Goal: Task Accomplishment & Management: Complete application form

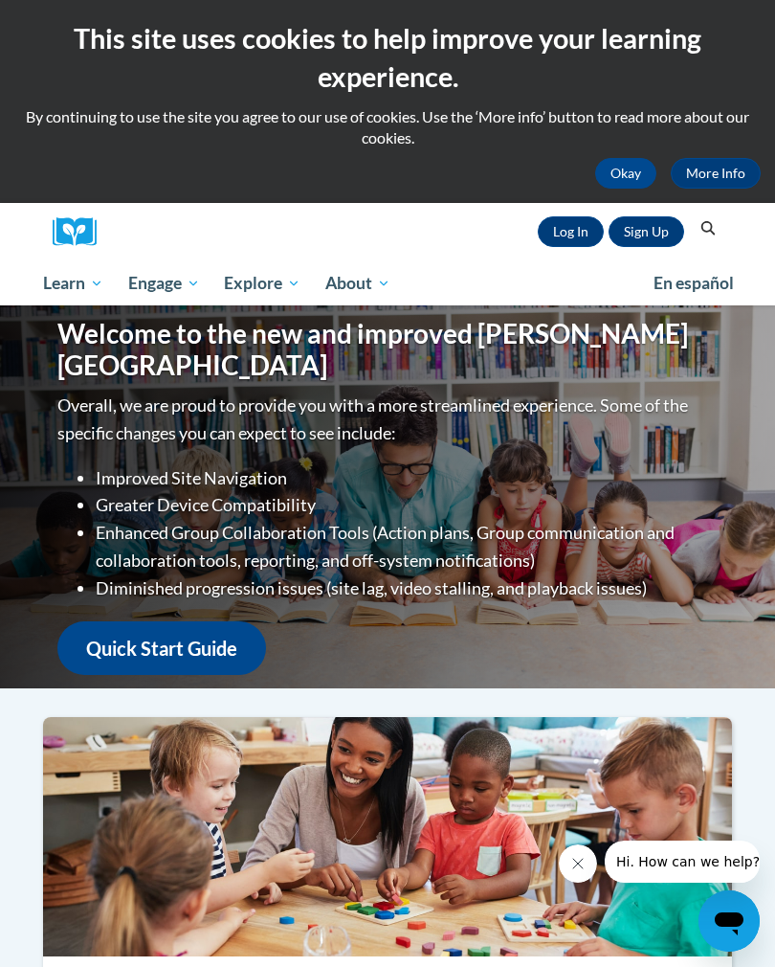
click at [543, 219] on link "Log In" at bounding box center [571, 231] width 66 height 31
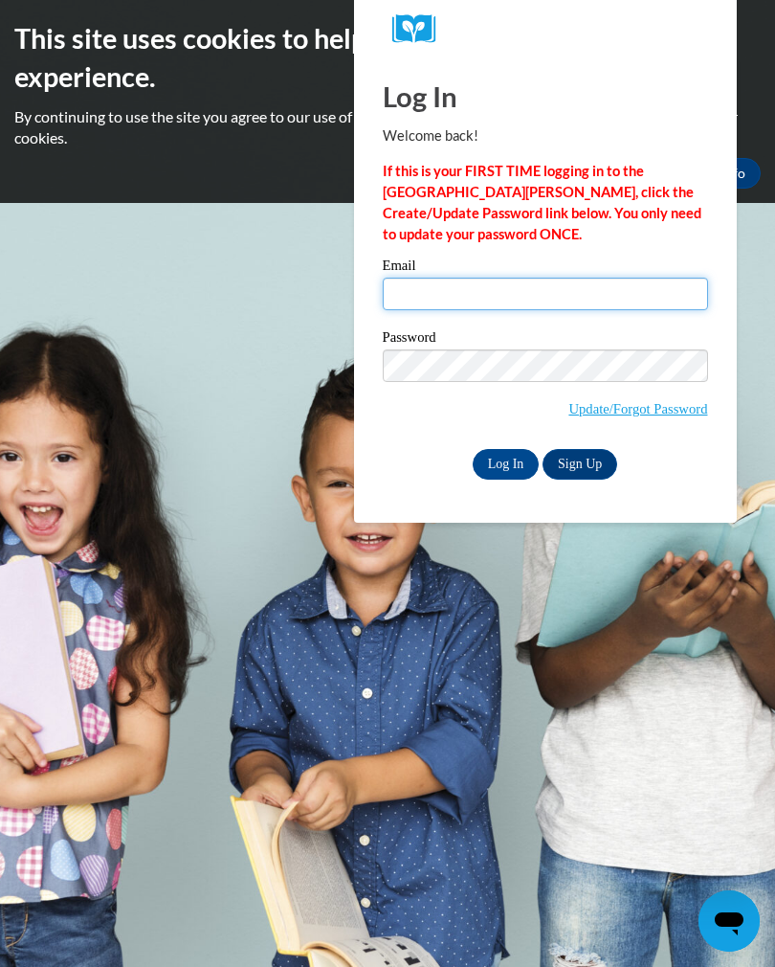
click at [419, 308] on input "Email" at bounding box center [545, 294] width 325 height 33
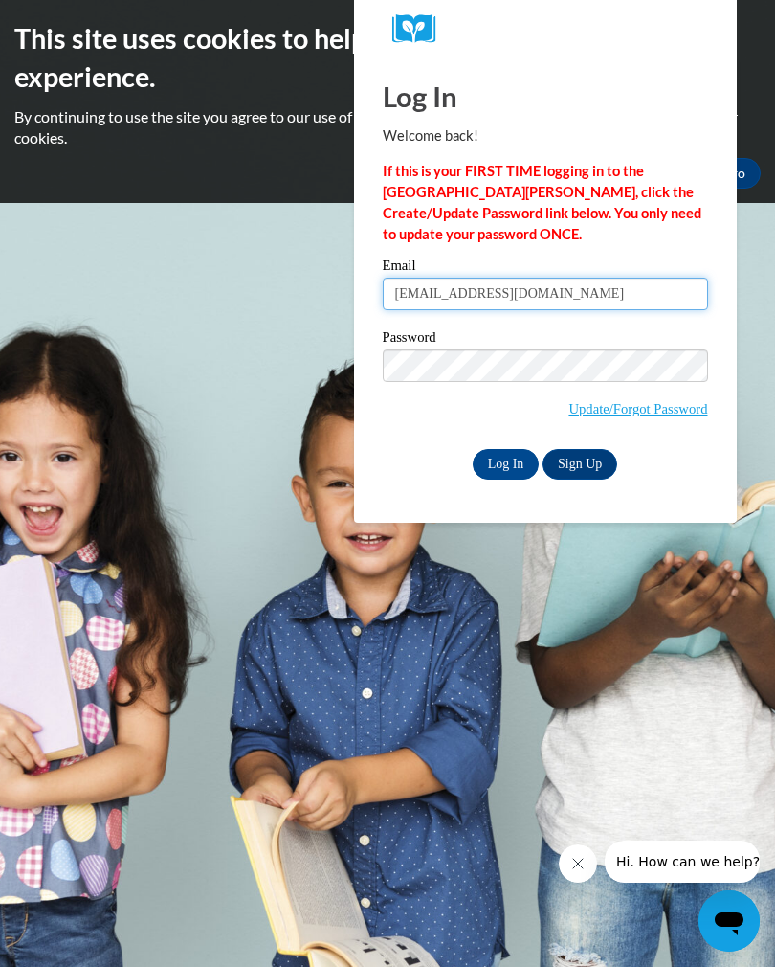
type input "[EMAIL_ADDRESS][DOMAIN_NAME]"
click at [504, 468] on input "Log In" at bounding box center [506, 464] width 67 height 31
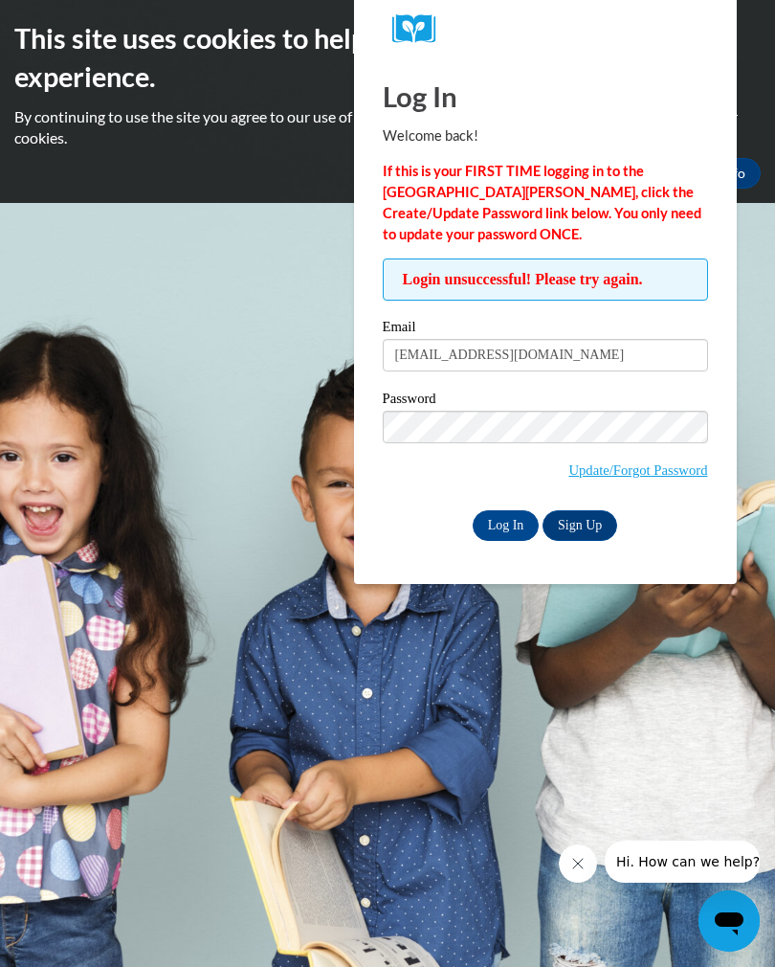
click at [599, 471] on link "Update/Forgot Password" at bounding box center [638, 469] width 139 height 15
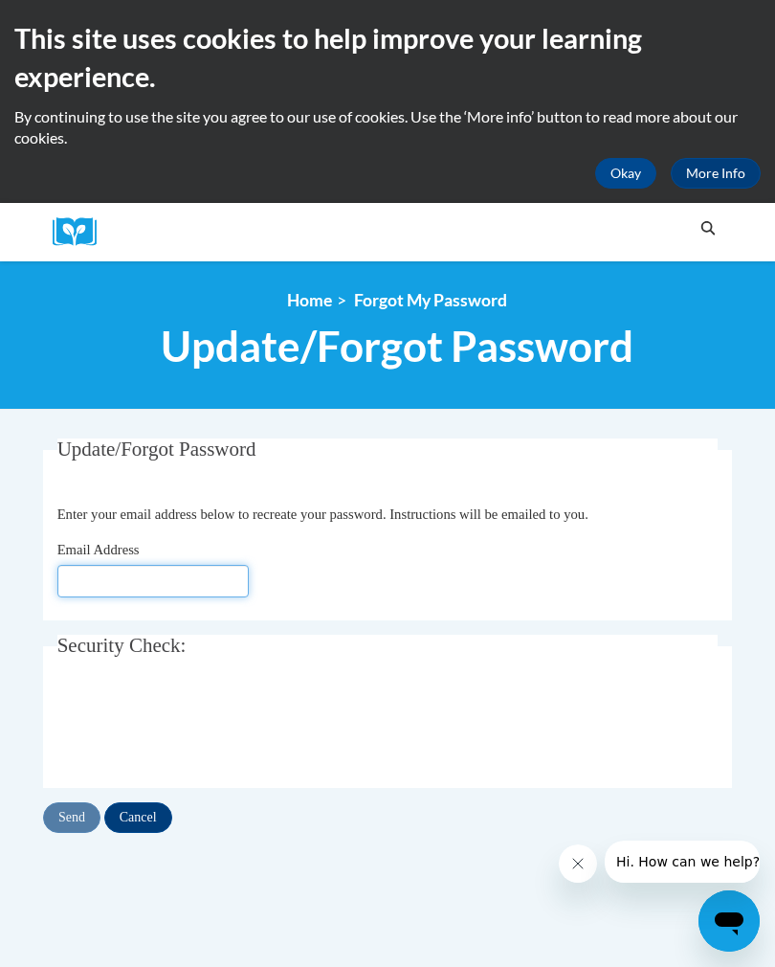
click at [202, 585] on input "Email Address" at bounding box center [152, 581] width 191 height 33
type input "[EMAIL_ADDRESS][DOMAIN_NAME]"
click at [59, 819] on input "Send" at bounding box center [71, 817] width 57 height 31
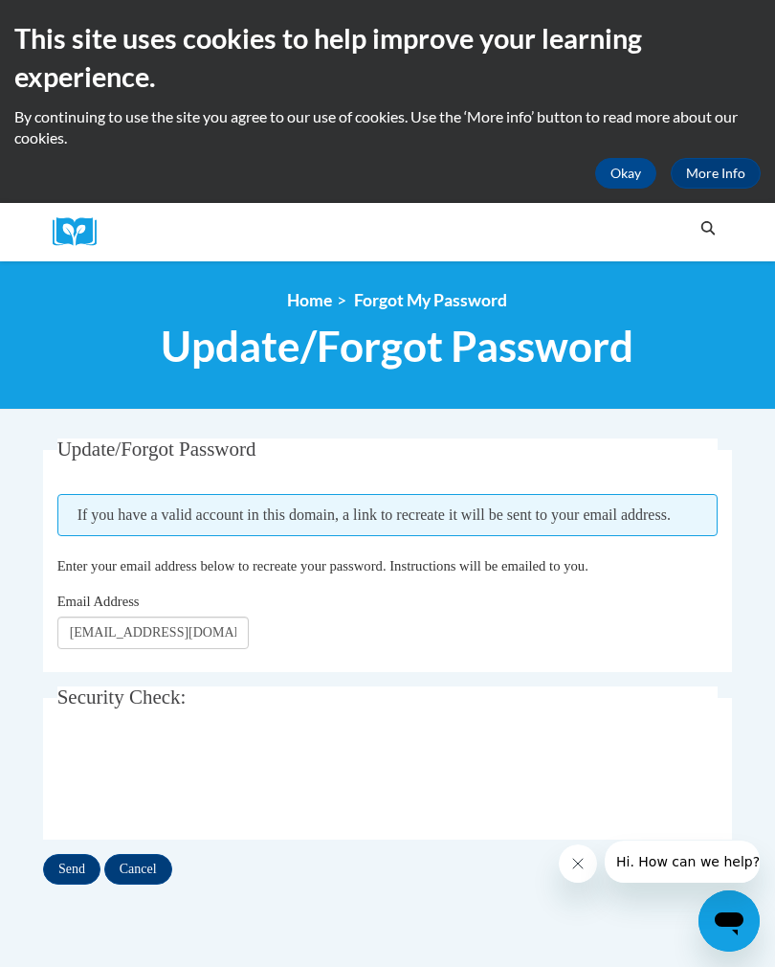
click at [70, 870] on input "Send" at bounding box center [71, 869] width 57 height 31
click at [65, 861] on input "Send" at bounding box center [71, 869] width 57 height 31
click at [72, 871] on input "Send" at bounding box center [71, 869] width 57 height 31
click at [78, 864] on input "Send" at bounding box center [71, 869] width 57 height 31
click at [150, 869] on input "Cancel" at bounding box center [138, 869] width 68 height 31
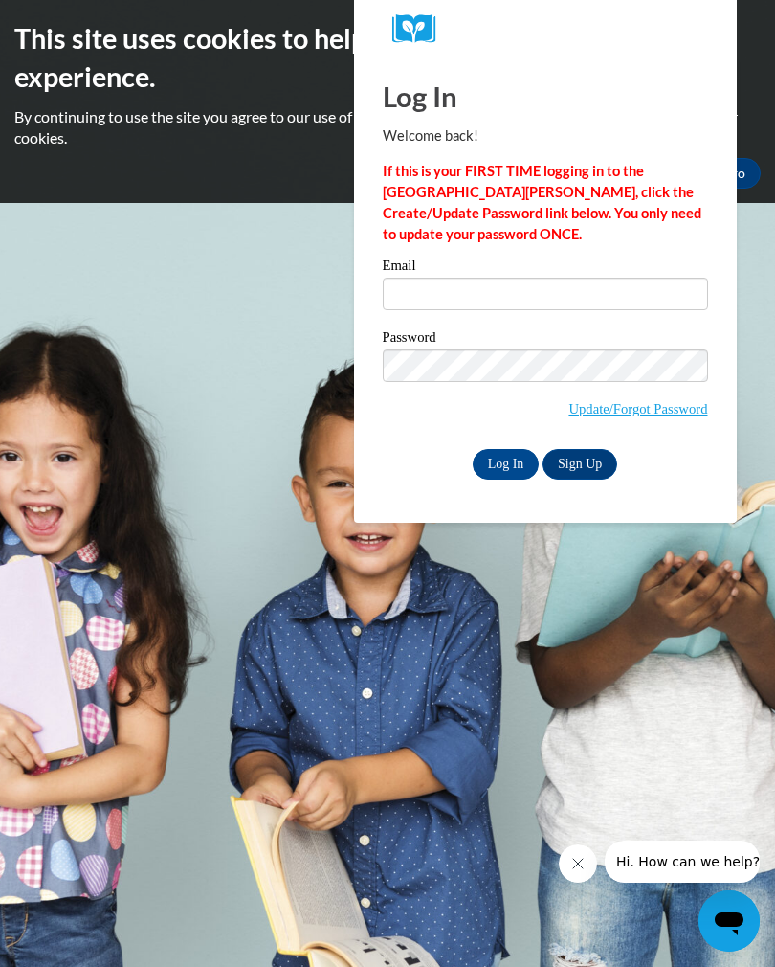
click at [642, 412] on link "Update/Forgot Password" at bounding box center [638, 408] width 139 height 15
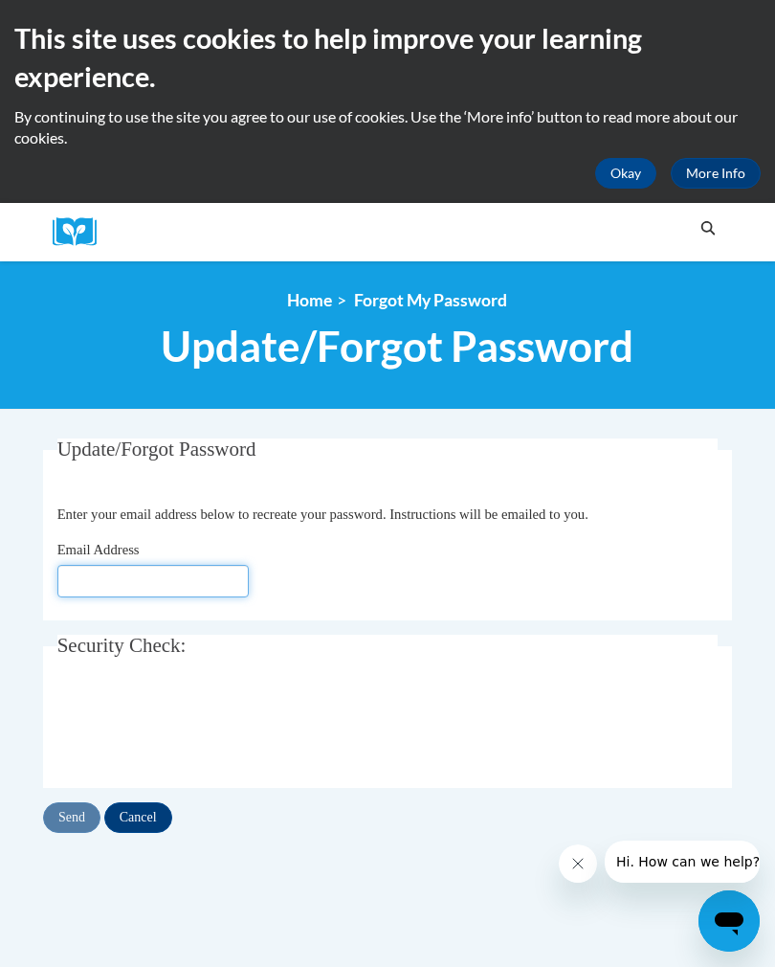
click at [174, 581] on input "Email Address" at bounding box center [152, 581] width 191 height 33
type input "wilsonteresa910@gmail.com"
click at [64, 819] on input "Send" at bounding box center [71, 817] width 57 height 31
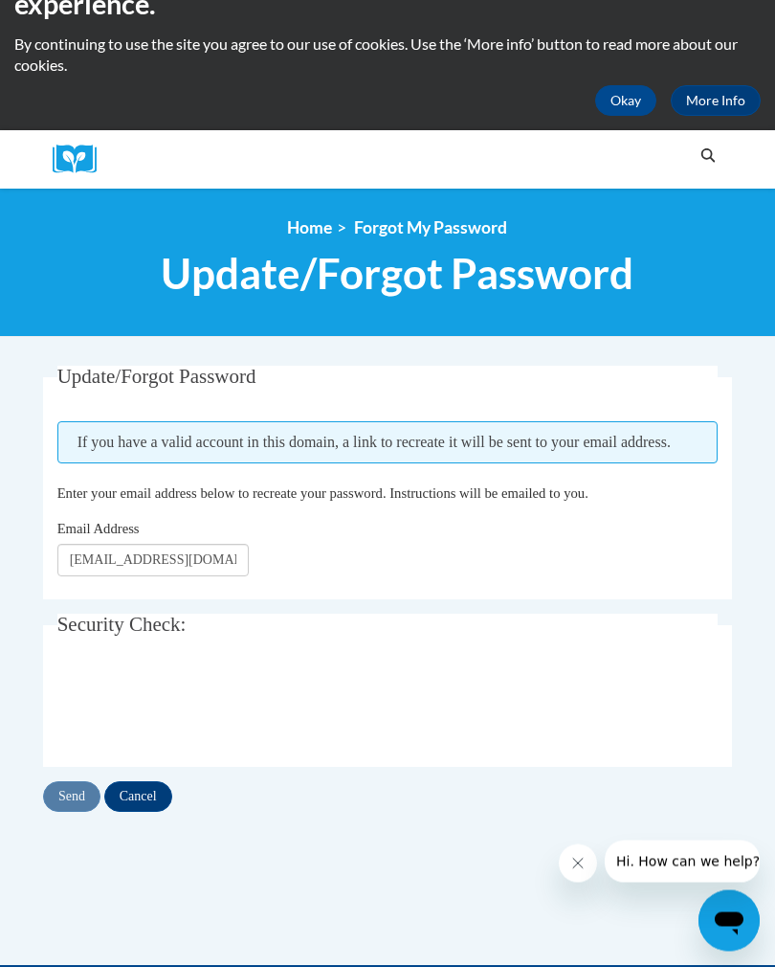
scroll to position [67, 0]
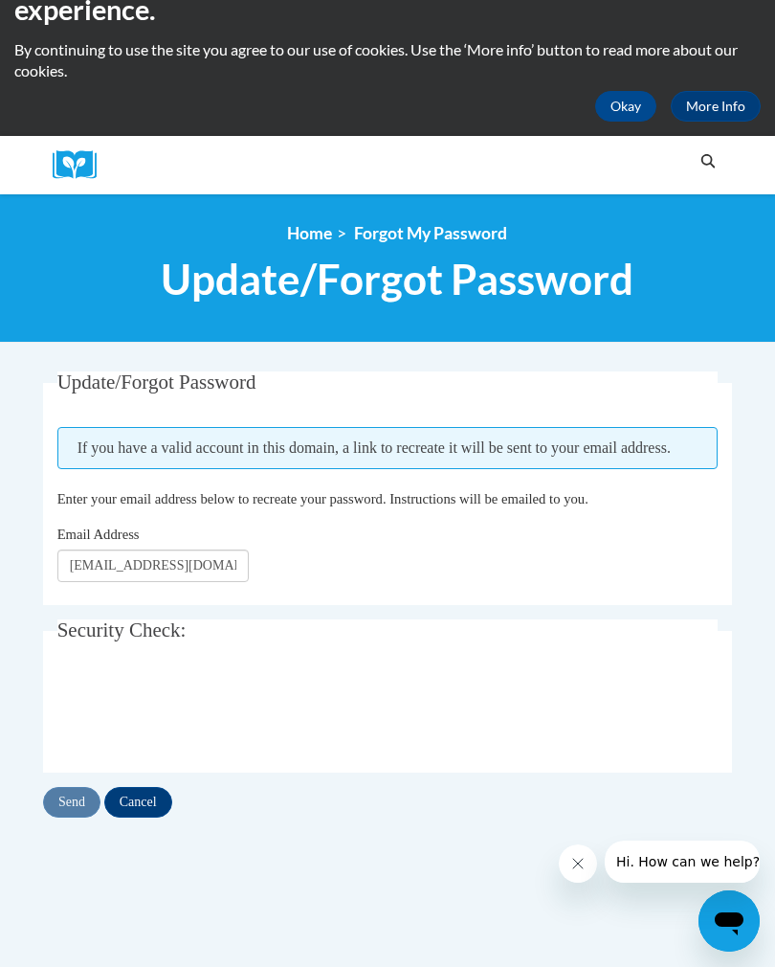
click at [584, 867] on icon "Close message from company" at bounding box center [578, 863] width 15 height 15
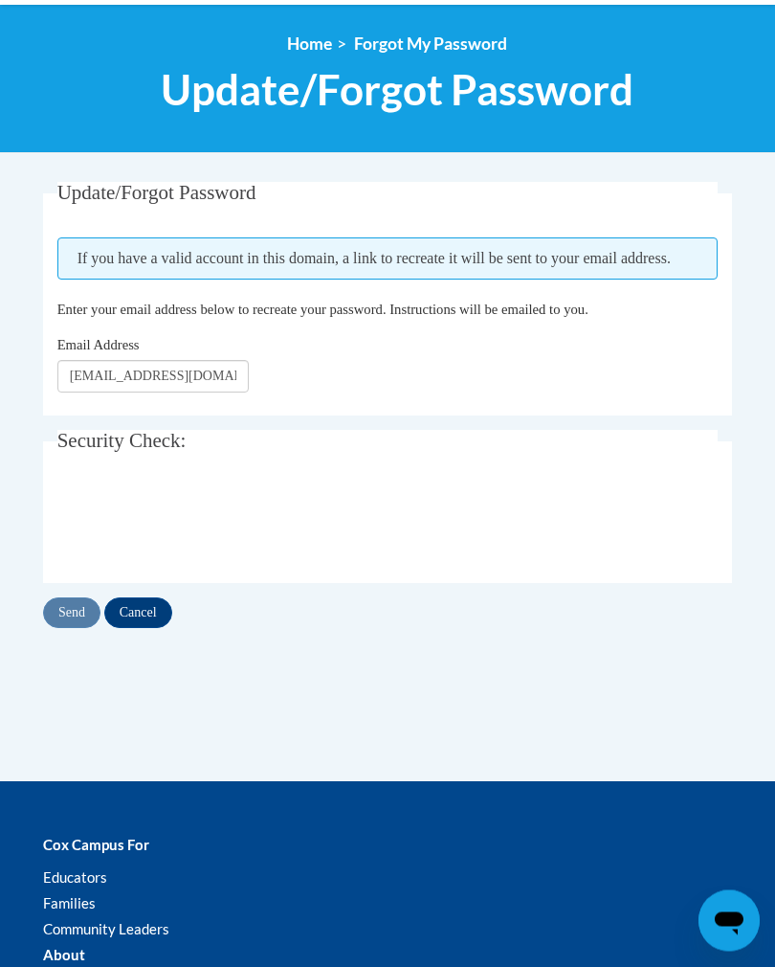
scroll to position [251, 0]
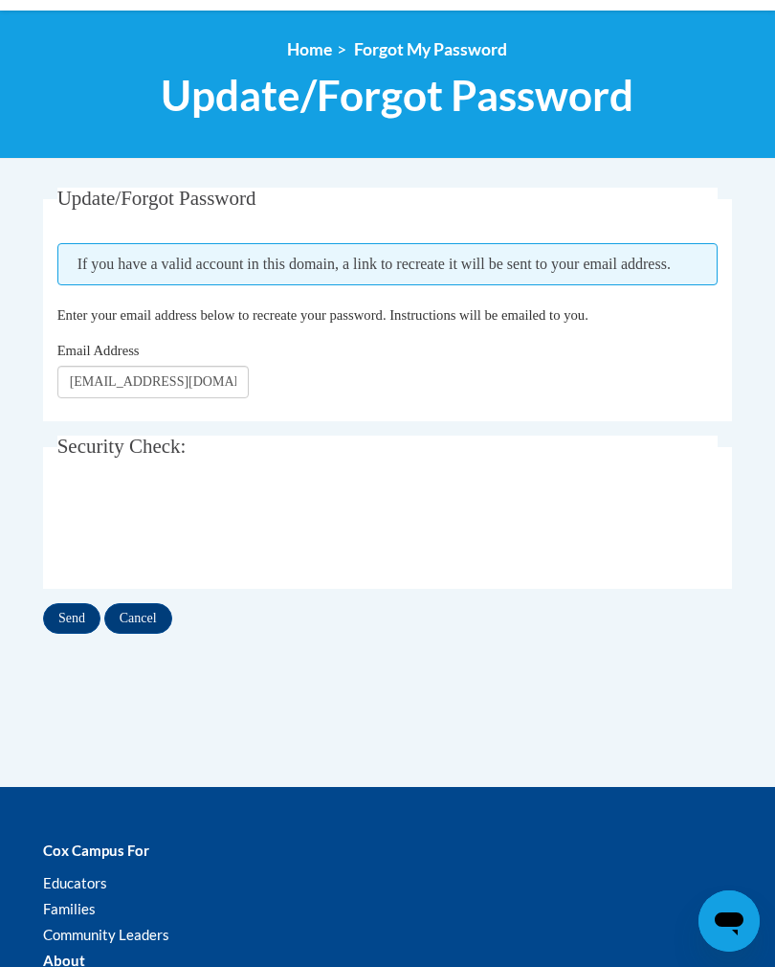
click at [76, 619] on input "Send" at bounding box center [71, 618] width 57 height 31
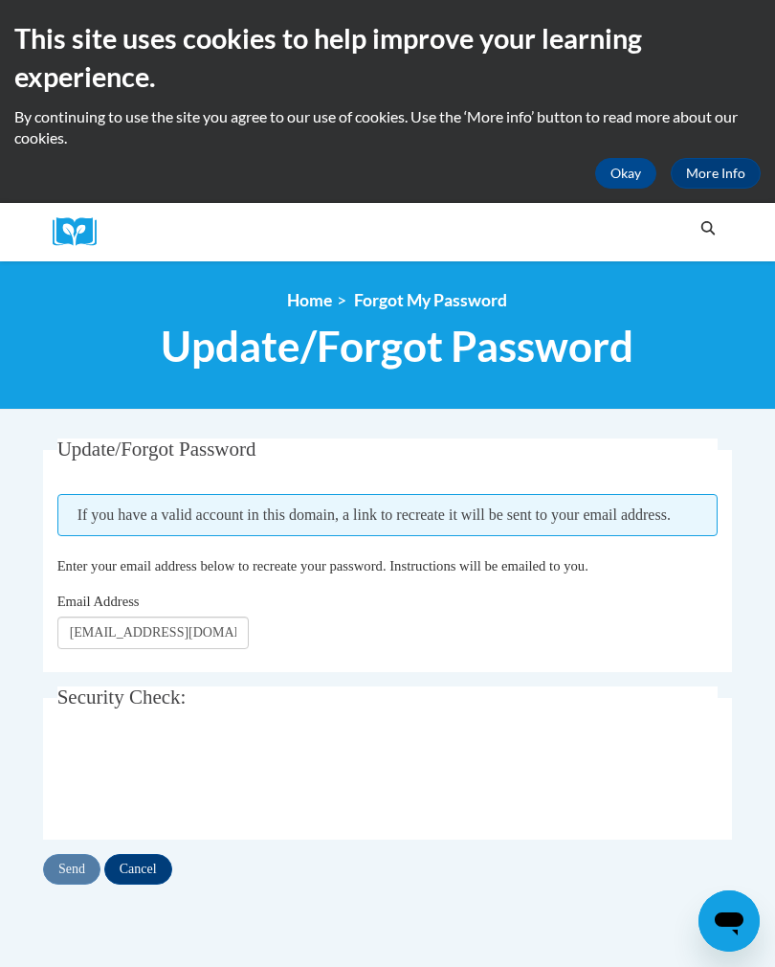
click at [620, 186] on button "Okay" at bounding box center [625, 173] width 61 height 31
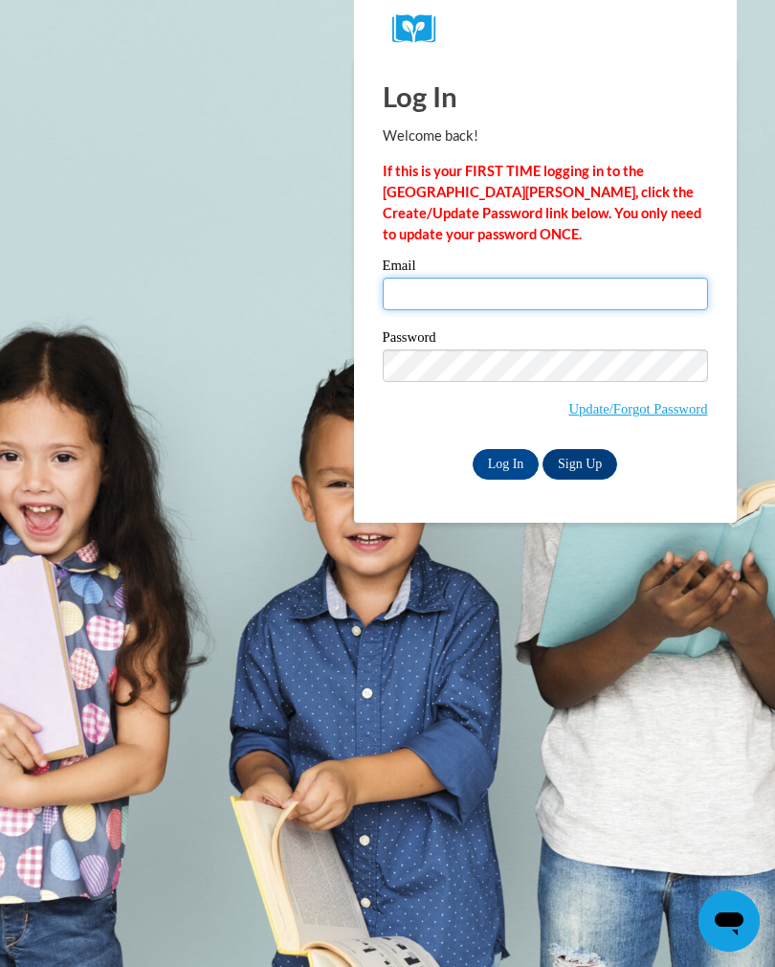
click at [463, 309] on input "Email" at bounding box center [545, 294] width 325 height 33
type input "[EMAIL_ADDRESS][DOMAIN_NAME]"
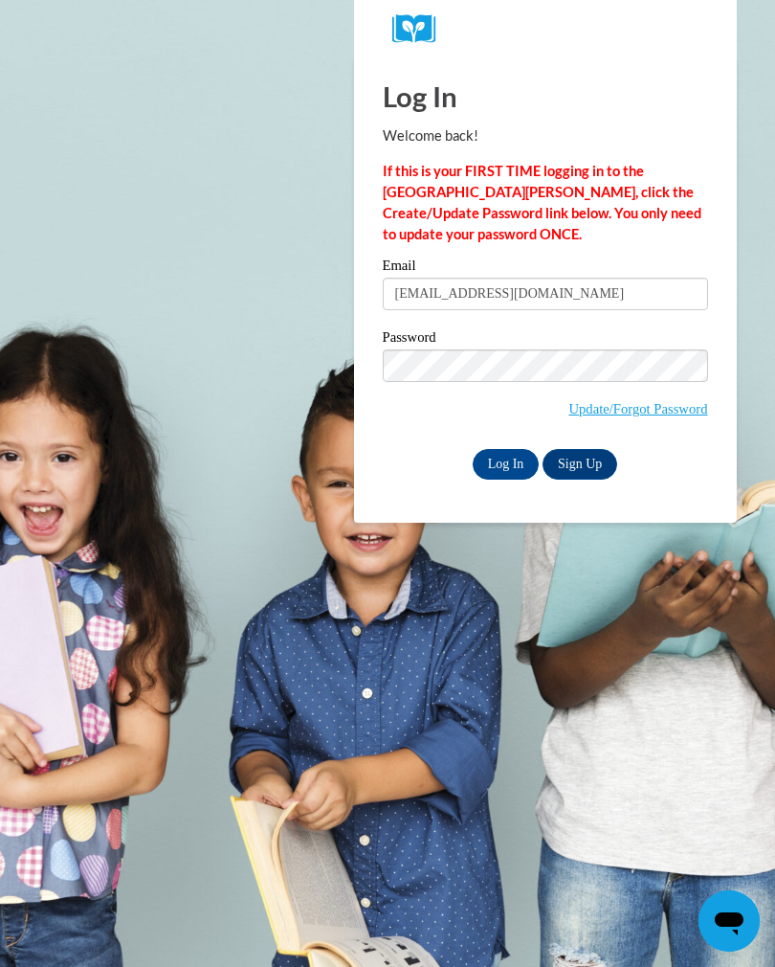
click at [505, 464] on input "Log In" at bounding box center [506, 464] width 67 height 31
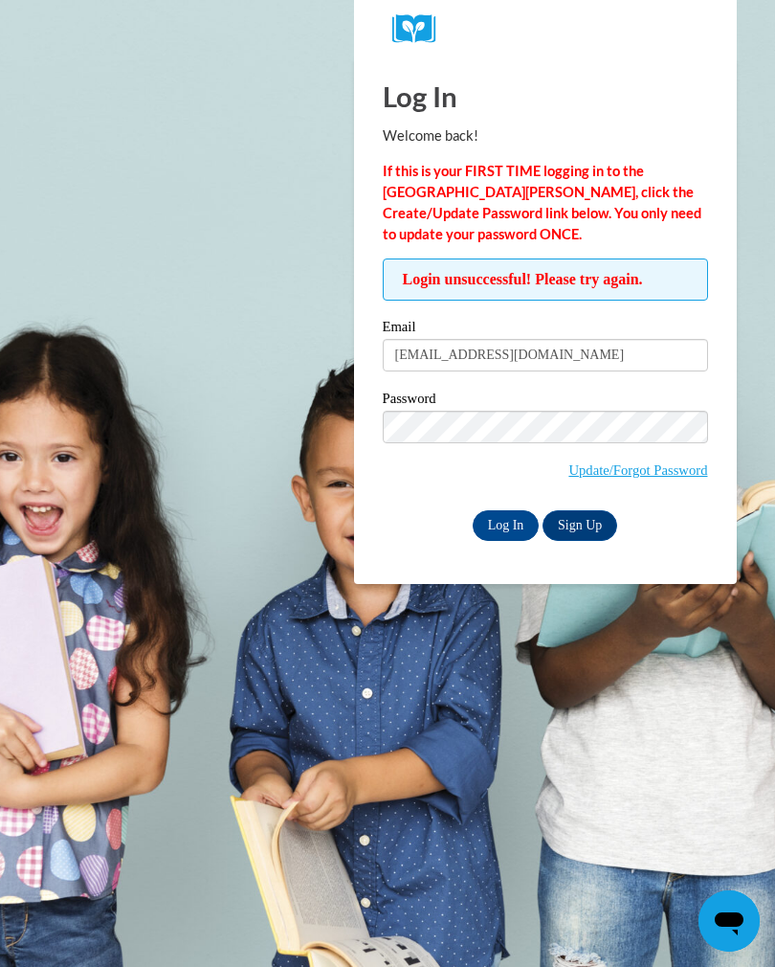
click at [507, 532] on input "Log In" at bounding box center [506, 525] width 67 height 31
click at [593, 523] on link "Sign Up" at bounding box center [580, 525] width 75 height 31
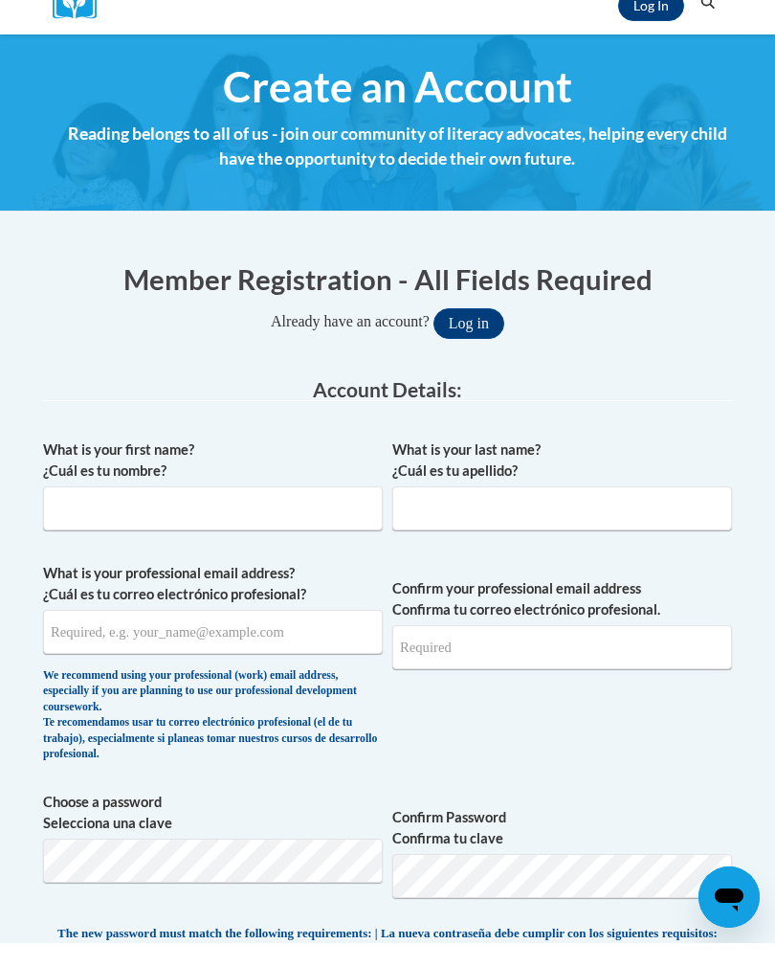
scroll to position [26, 0]
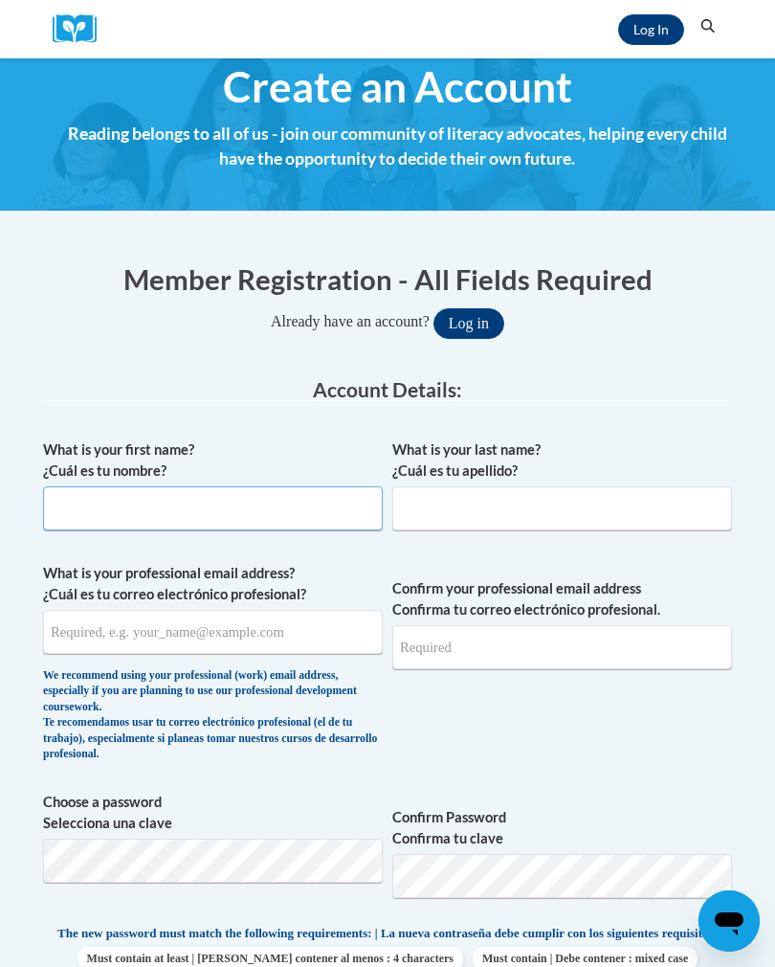
click at [255, 498] on input "What is your first name? ¿Cuál es tu nombre?" at bounding box center [213, 508] width 340 height 44
type input "[PERSON_NAME]"
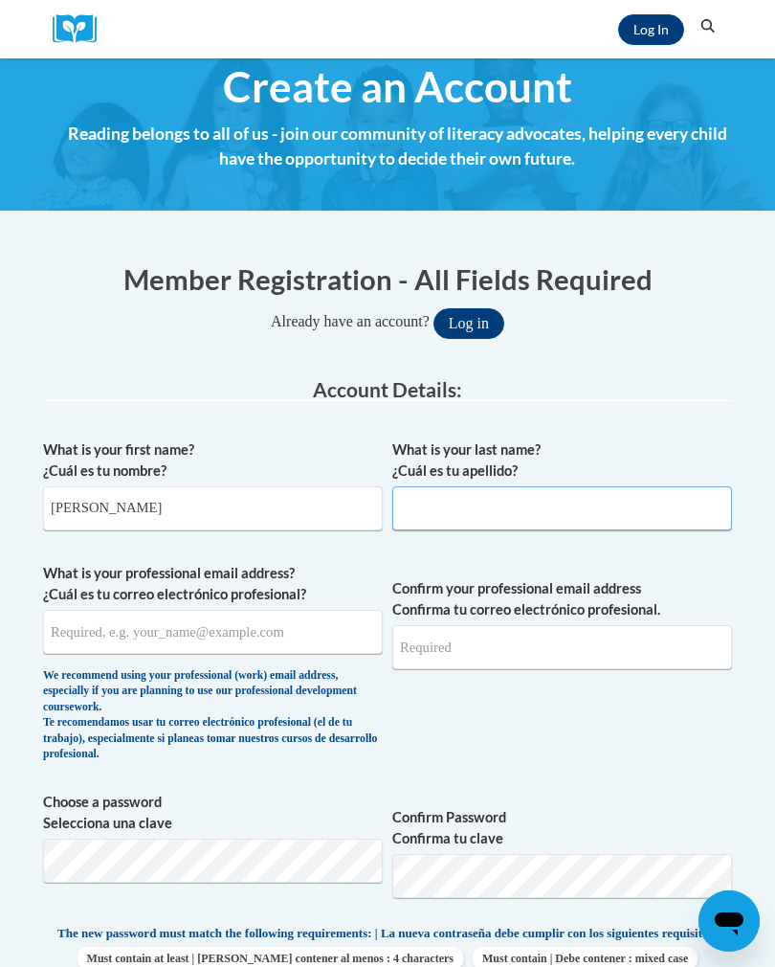
click at [492, 510] on input "What is your last name? ¿Cuál es tu apellido?" at bounding box center [562, 508] width 340 height 44
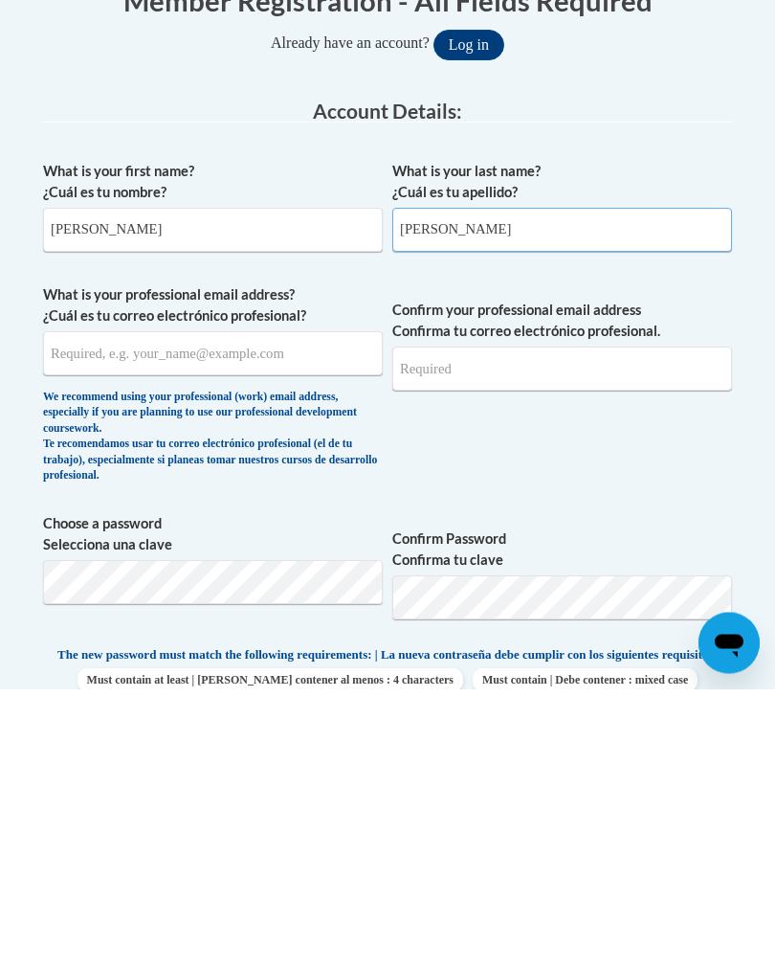
type input "[PERSON_NAME]"
click at [306, 610] on input "What is your professional email address? ¿Cuál es tu correo electrónico profesi…" at bounding box center [213, 632] width 340 height 44
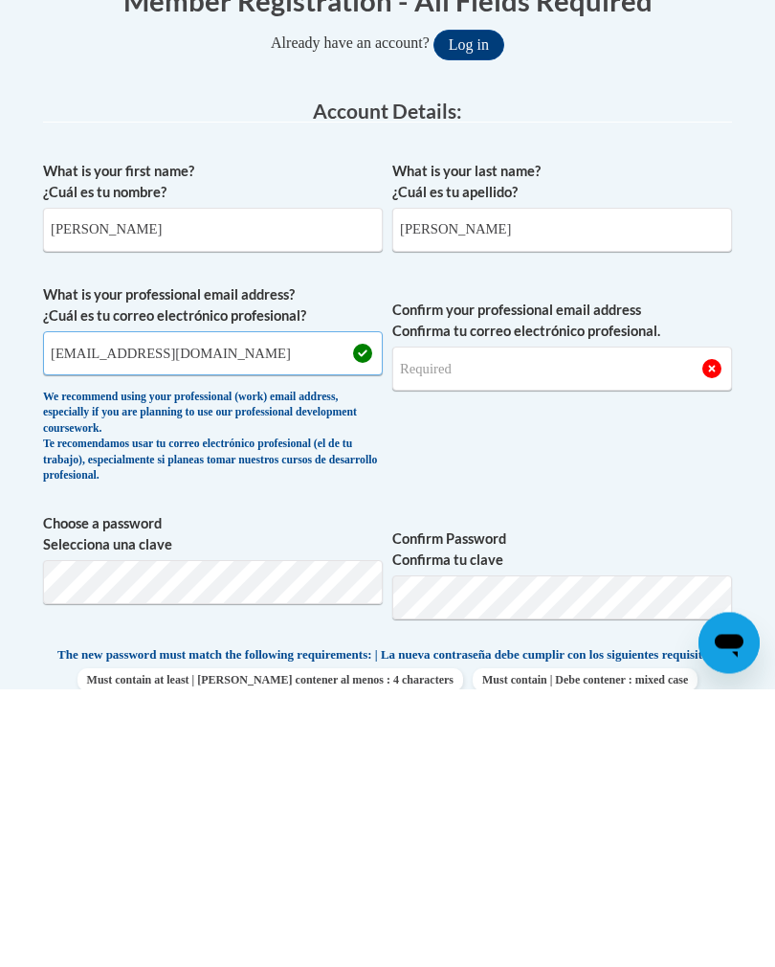
type input "[EMAIL_ADDRESS][DOMAIN_NAME]"
click at [626, 625] on input "Confirm your professional email address Confirma tu correo electrónico profesio…" at bounding box center [562, 647] width 340 height 44
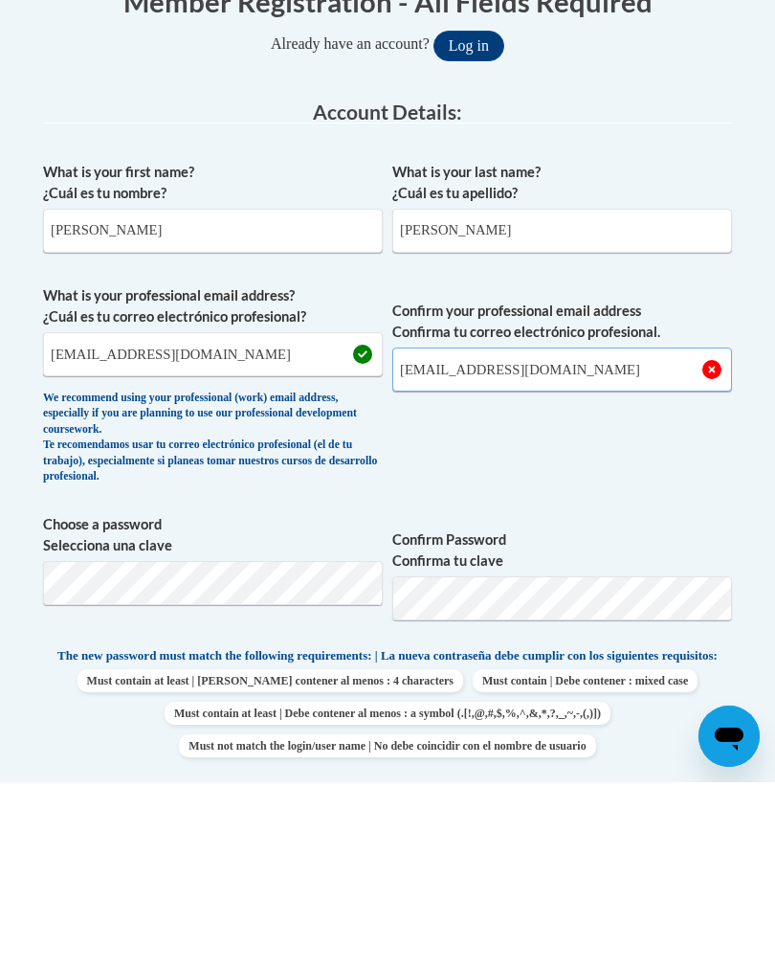
scroll to position [120, 0]
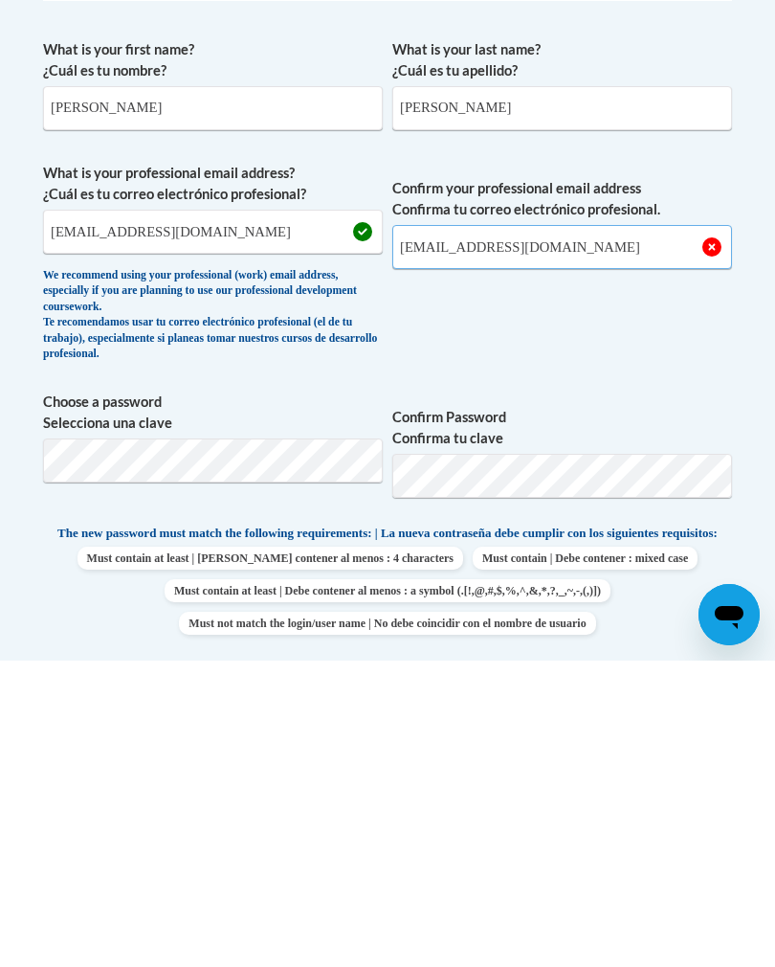
type input "[EMAIL_ADDRESS][DOMAIN_NAME]"
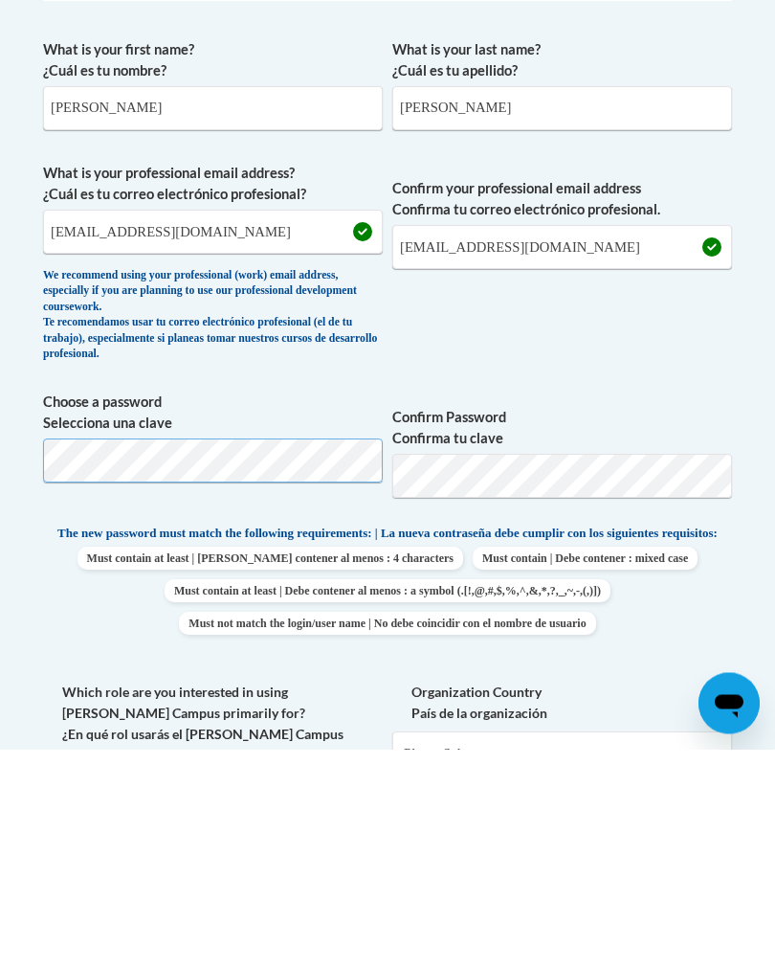
scroll to position [209, 0]
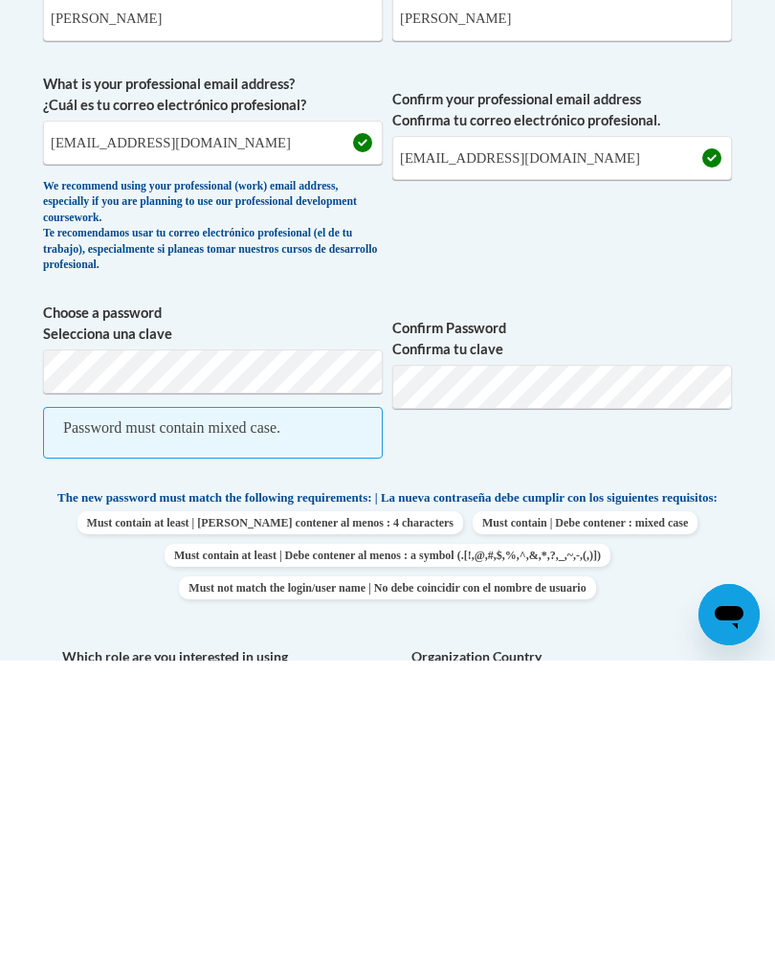
click at [659, 615] on div "What is your first name? ¿Cuál es tu nombre? [PERSON_NAME] What is your last na…" at bounding box center [387, 779] width 689 height 1065
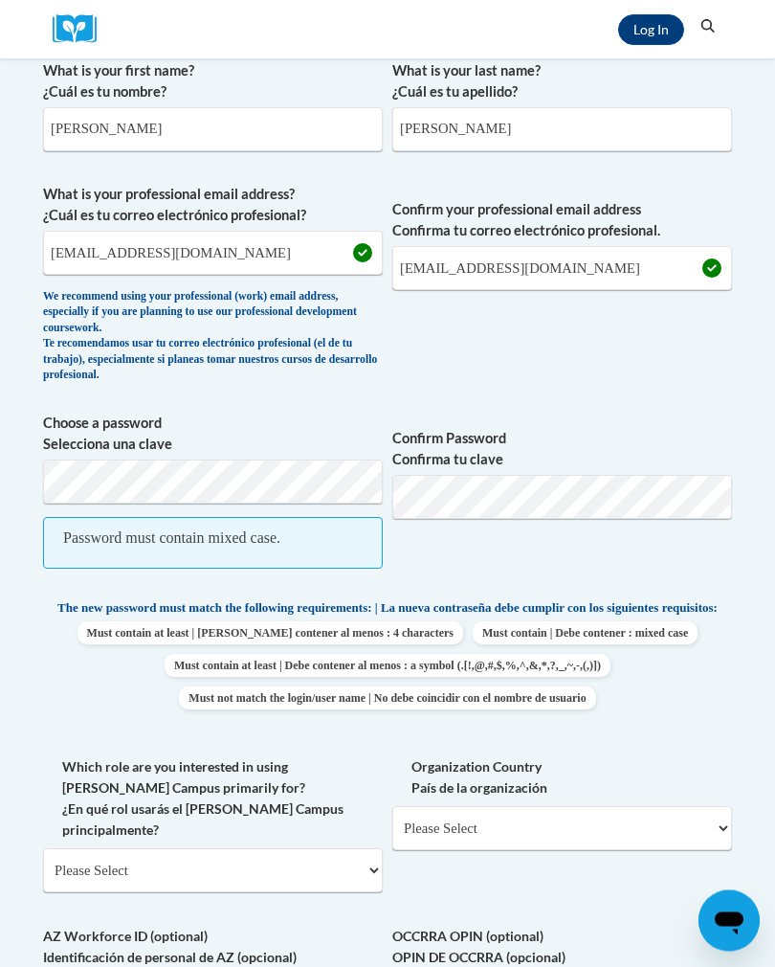
scroll to position [405, 0]
click at [90, 548] on span "Password must contain mixed case." at bounding box center [213, 543] width 340 height 52
click at [627, 630] on span "Must contain | Debe contener : mixed case" at bounding box center [585, 632] width 225 height 23
click at [642, 614] on p "The new password must match the following requirements: | La nueva contraseña d…" at bounding box center [387, 609] width 689 height 24
click at [643, 633] on span "Must contain | Debe contener : mixed case" at bounding box center [585, 632] width 225 height 23
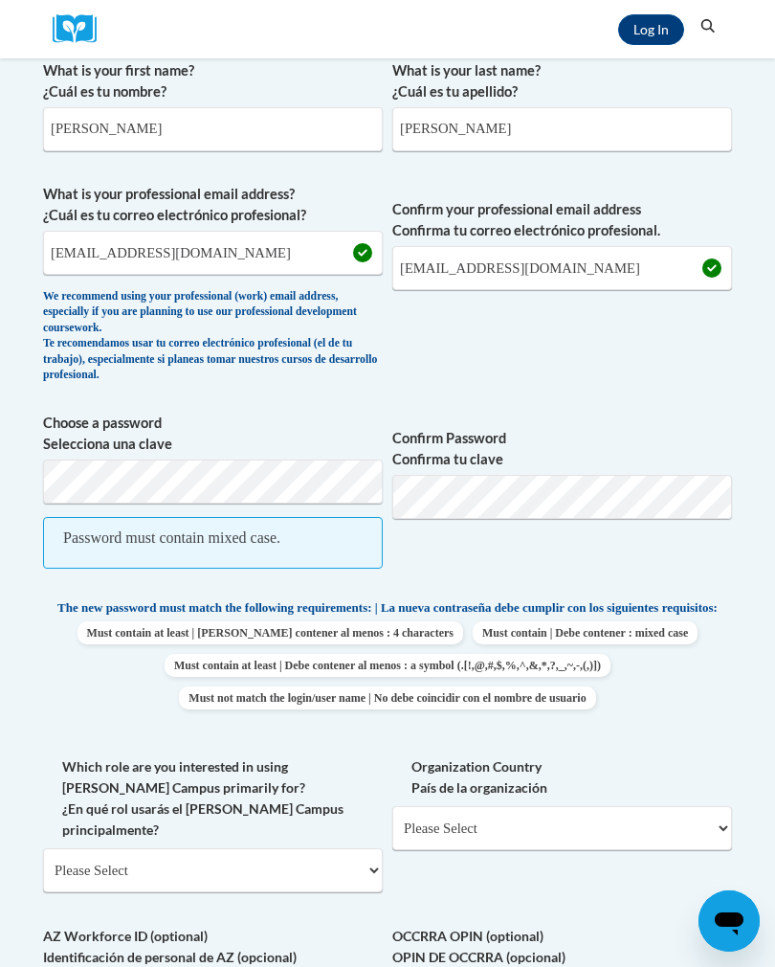
click at [649, 633] on span "Must contain | Debe contener : mixed case" at bounding box center [585, 632] width 225 height 23
click at [651, 641] on span "Must contain at least | Debe contener al menos : 4 characters Must contain | De…" at bounding box center [387, 665] width 689 height 88
click at [656, 648] on span "Must contain at least | Debe contener al menos : 4 characters Must contain | De…" at bounding box center [387, 665] width 689 height 88
click at [661, 653] on span "Must contain at least | Debe contener al menos : 4 characters Must contain | De…" at bounding box center [387, 665] width 689 height 88
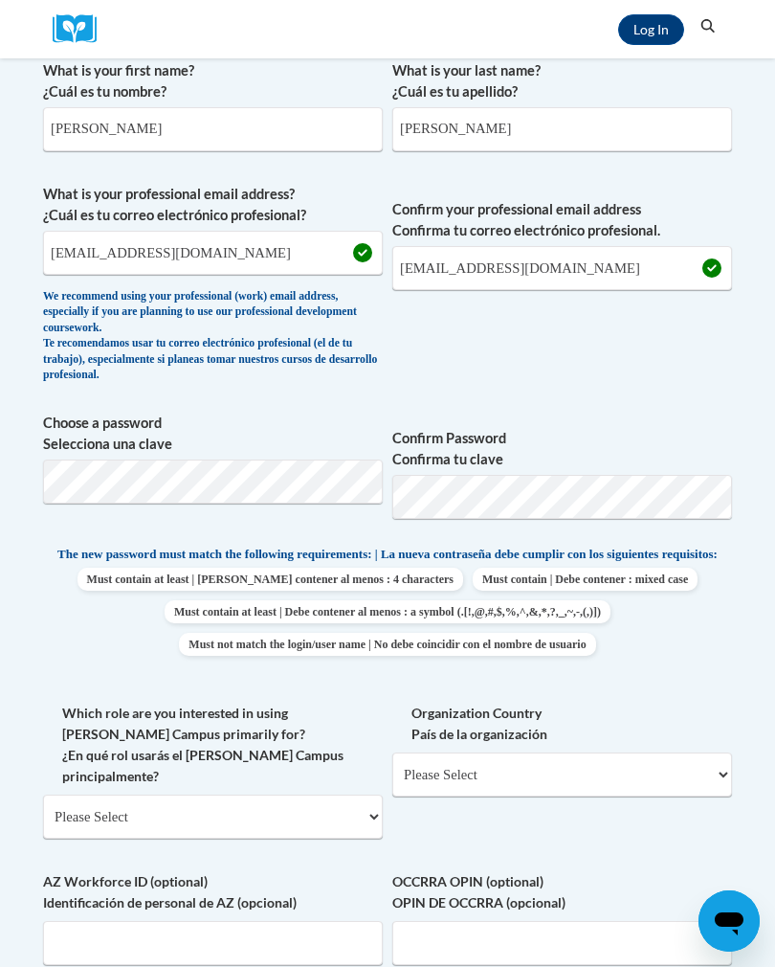
click at [717, 648] on span "Must contain at least | Debe contener al menos : 4 characters Must contain | De…" at bounding box center [387, 612] width 689 height 88
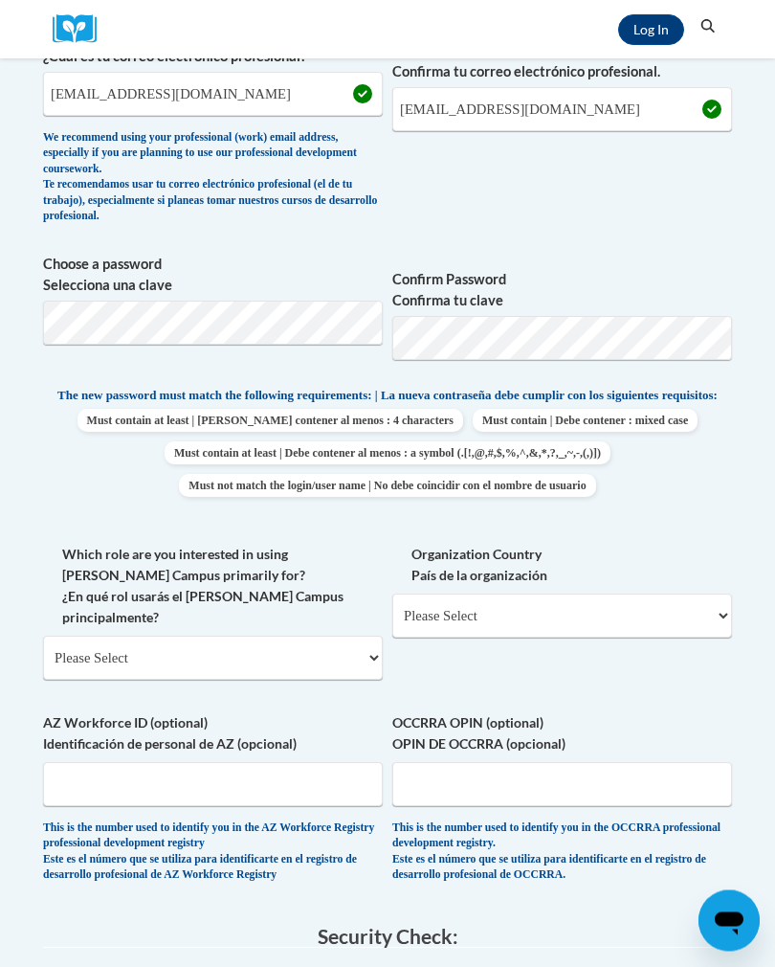
scroll to position [569, 0]
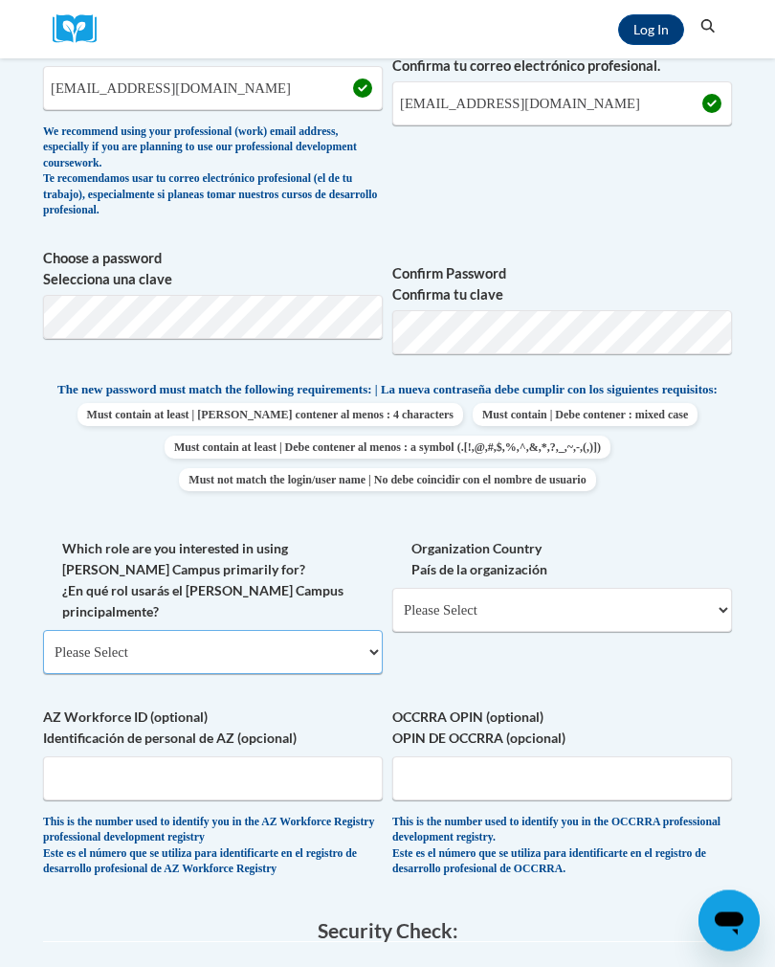
click at [350, 631] on select "Please Select College/University | Colegio/Universidad Community/Nonprofit Part…" at bounding box center [213, 653] width 340 height 44
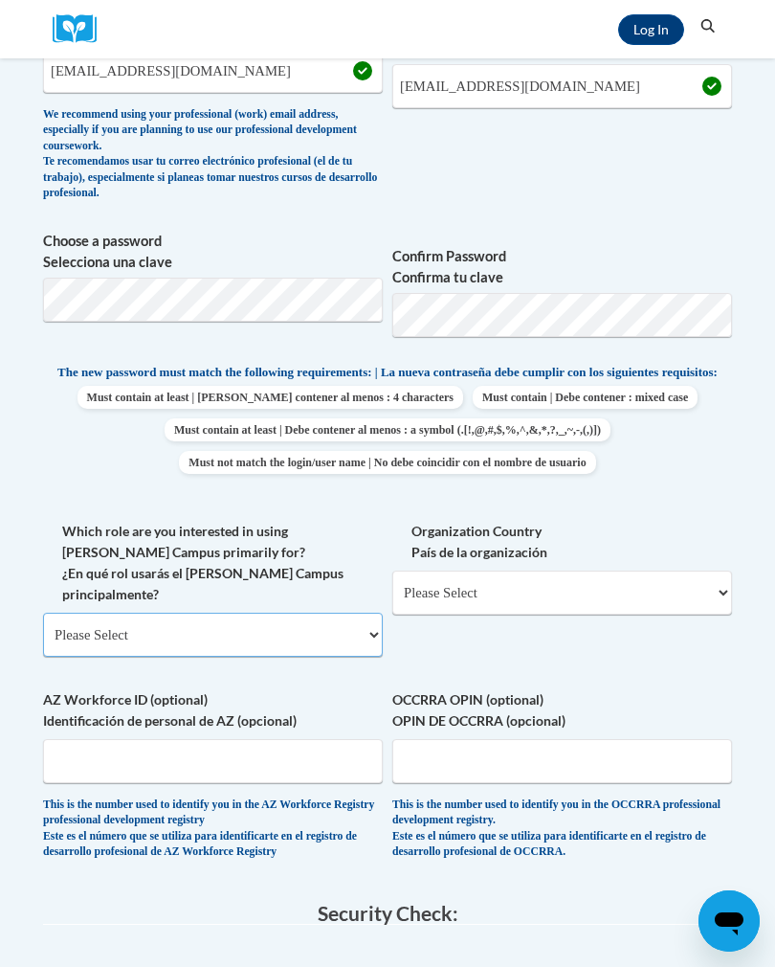
scroll to position [600, 0]
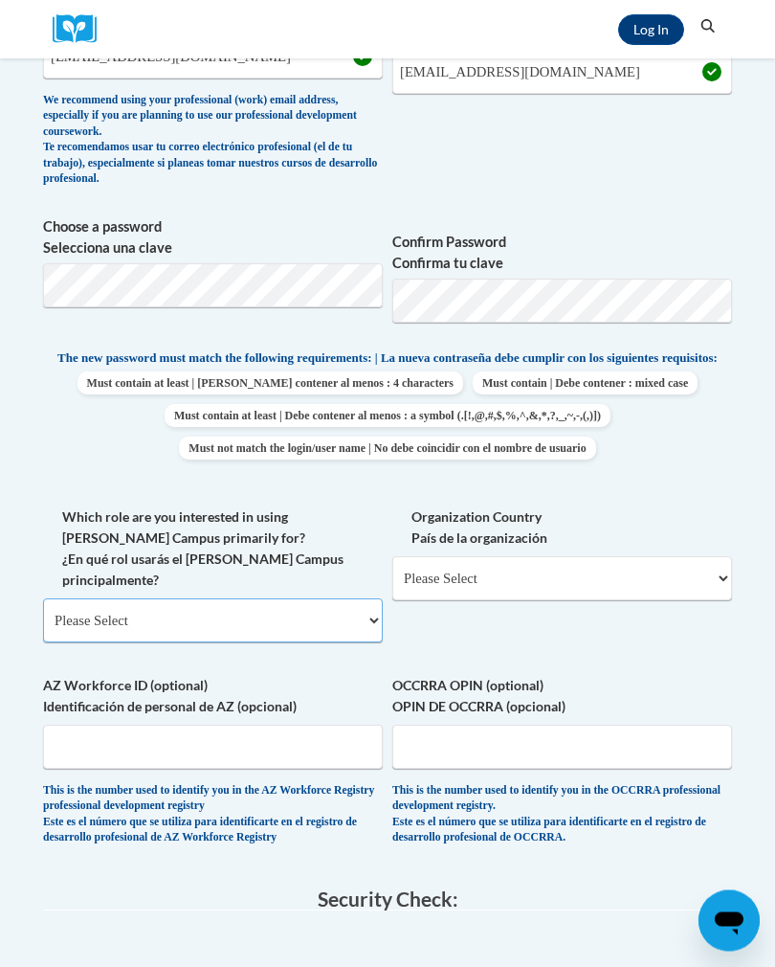
click at [350, 599] on select "Please Select College/University | Colegio/Universidad Community/Nonprofit Part…" at bounding box center [213, 621] width 340 height 44
click at [704, 572] on select "Please Select United States | Estados Unidos Outside of the United States | Fue…" at bounding box center [562, 579] width 340 height 44
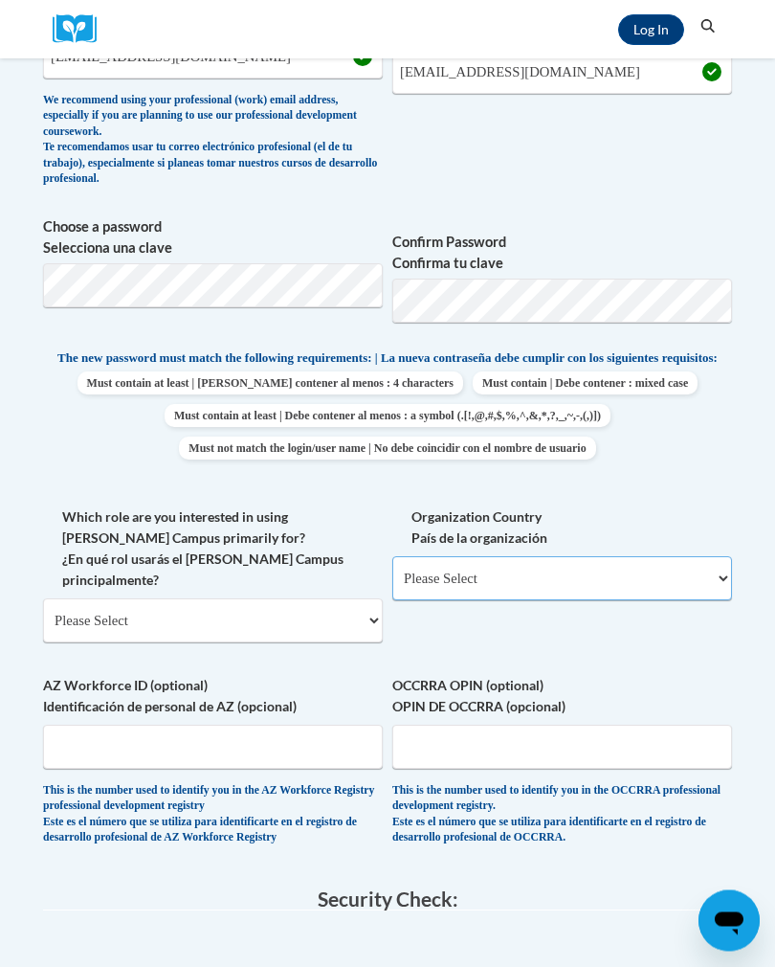
scroll to position [601, 0]
click at [707, 566] on select "Please Select United States | Estados Unidos Outside of the United States | Fue…" at bounding box center [562, 578] width 340 height 44
select select "ad49bcad-a171-4b2e-b99c-48b446064914"
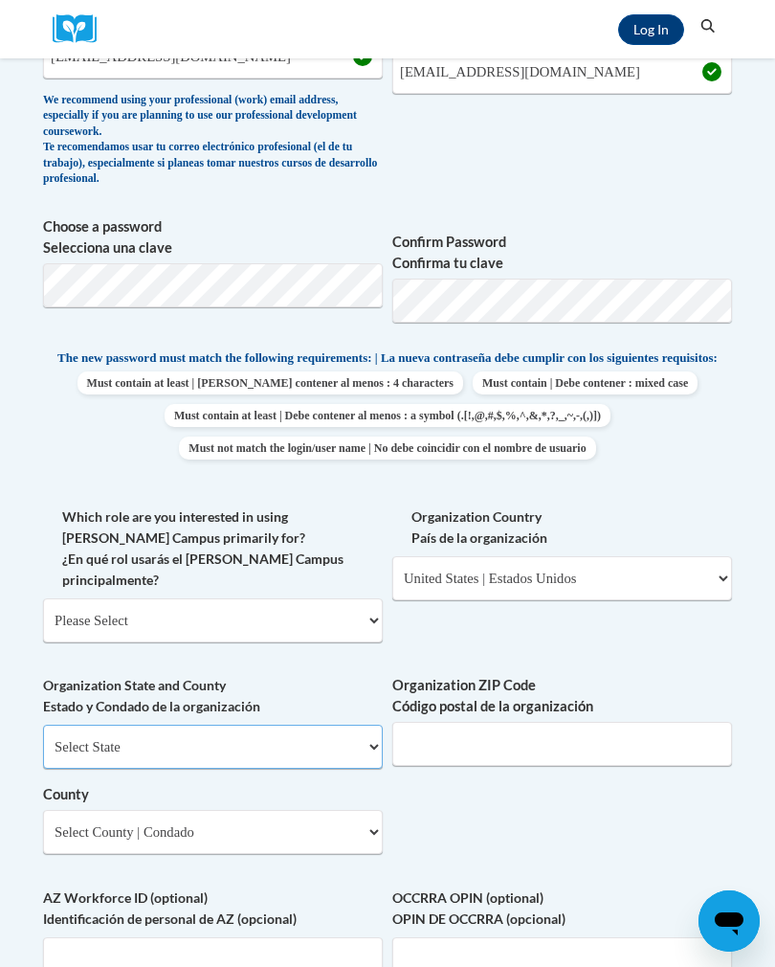
click at [331, 725] on select "Select State Alabama Alaska Arizona Arkansas California Colorado Connecticut De…" at bounding box center [213, 747] width 340 height 44
select select "Georgia"
click at [545, 722] on input "Organization ZIP Code Código postal de la organización" at bounding box center [562, 744] width 340 height 44
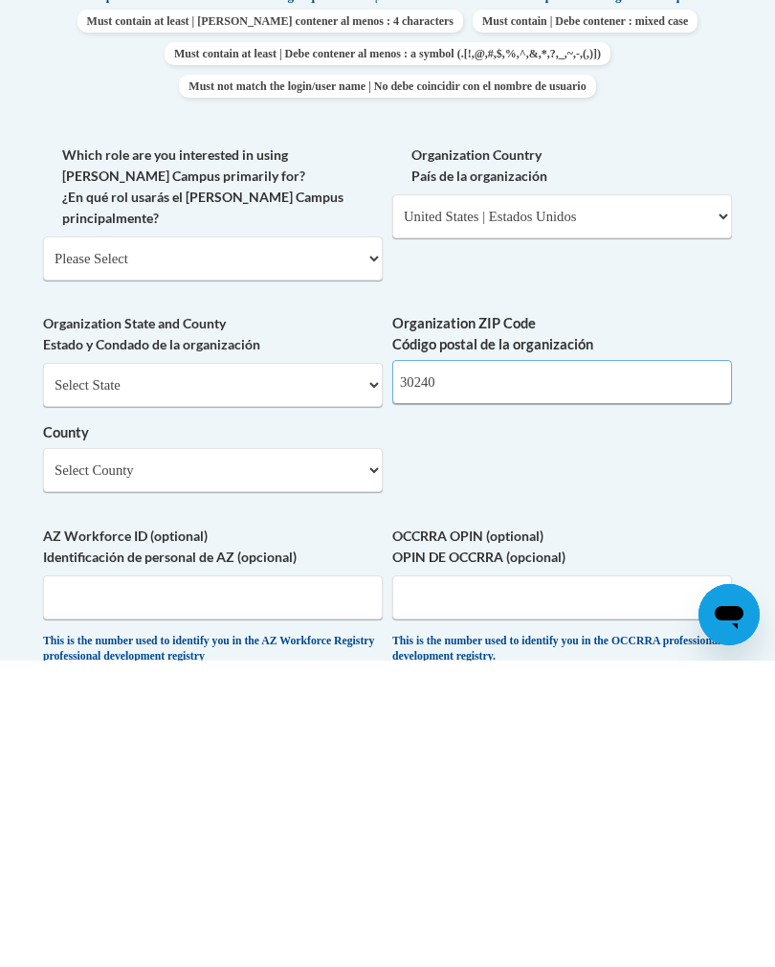
type input "30240"
click at [311, 754] on select "Select County Appling Atkinson Bacon Baker Baldwin Banks Barrow Bartow Ben Hill…" at bounding box center [213, 776] width 340 height 44
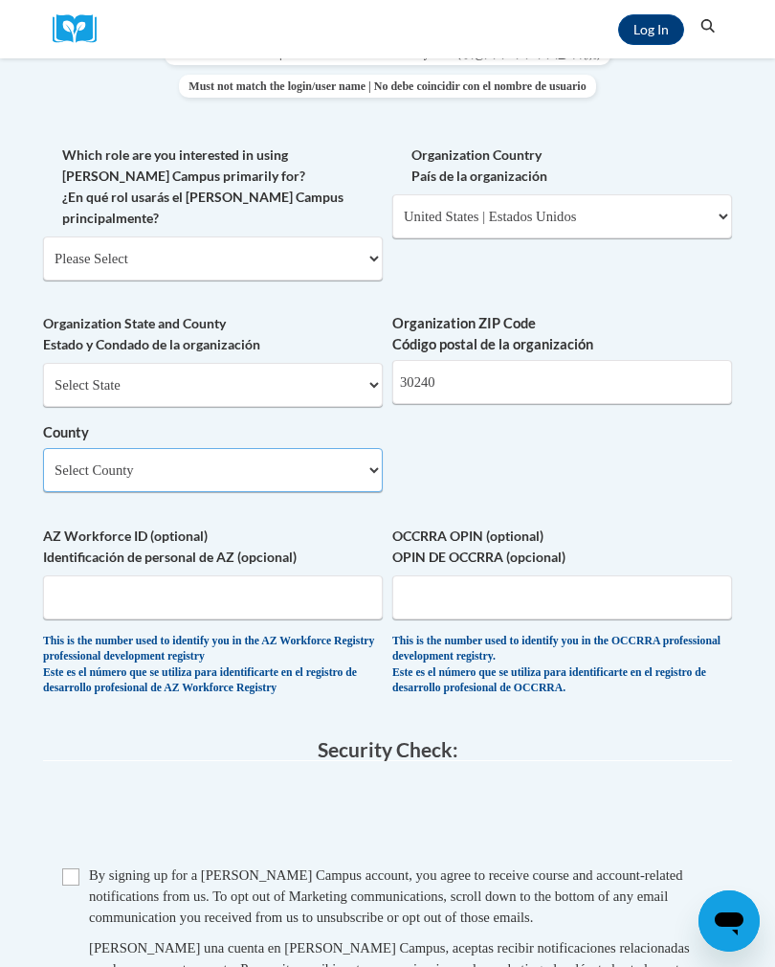
select select "Troup"
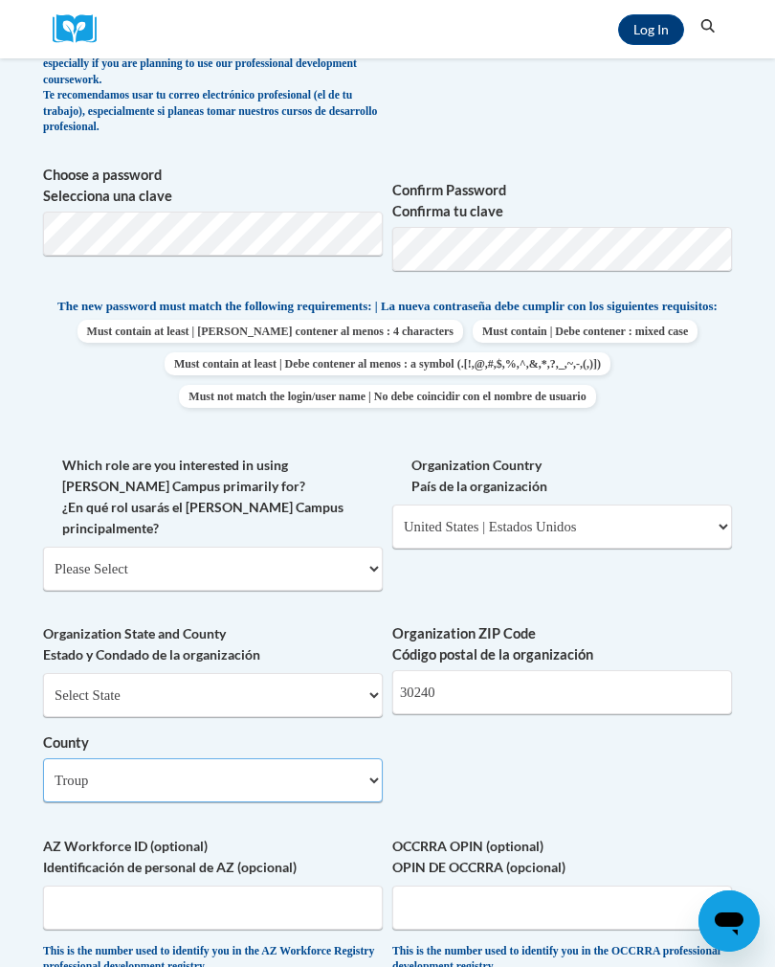
scroll to position [651, 0]
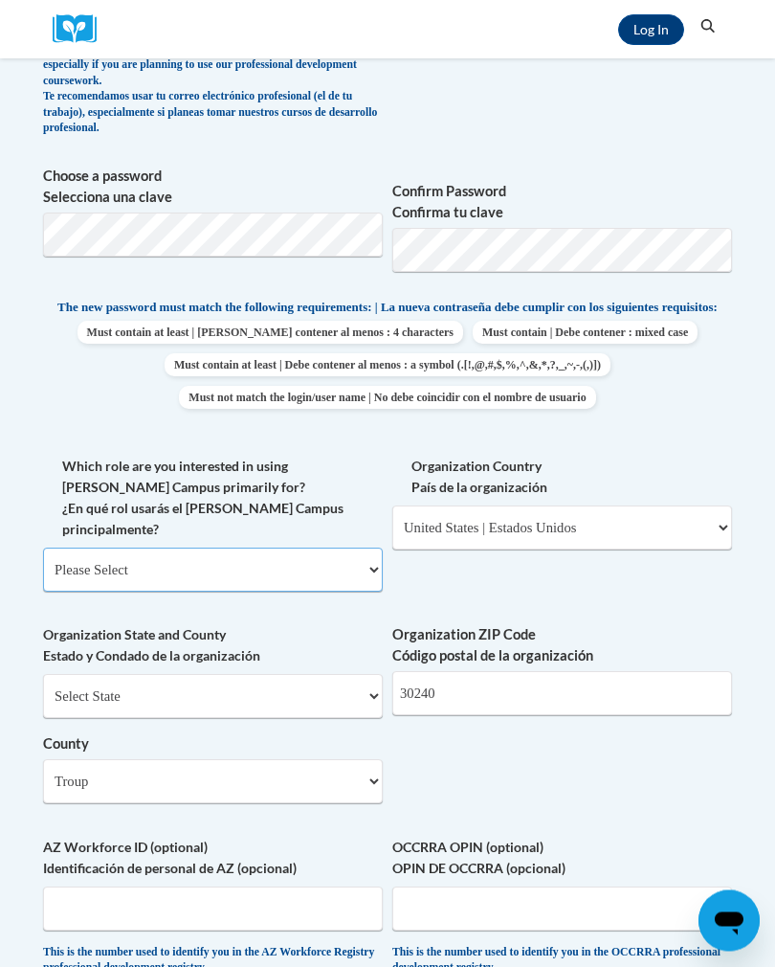
click at [355, 549] on select "Please Select College/University | Colegio/Universidad Community/Nonprofit Part…" at bounding box center [213, 571] width 340 height 44
select select "3271ce3a-a928-4b91-bcec-7d68f79f4f34"
select select "null"
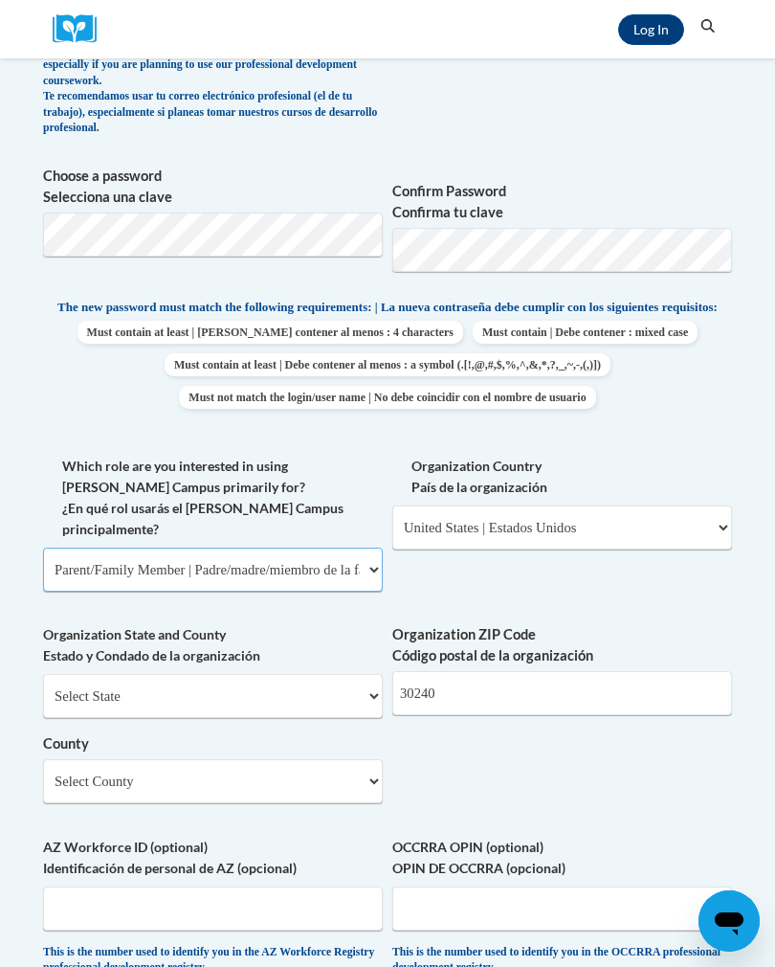
click at [84, 548] on select "Please Select College/University | Colegio/Universidad Community/Nonprofit Part…" at bounding box center [213, 570] width 340 height 44
select select "fbf2d438-af2f-41f8-98f1-81c410e29de3"
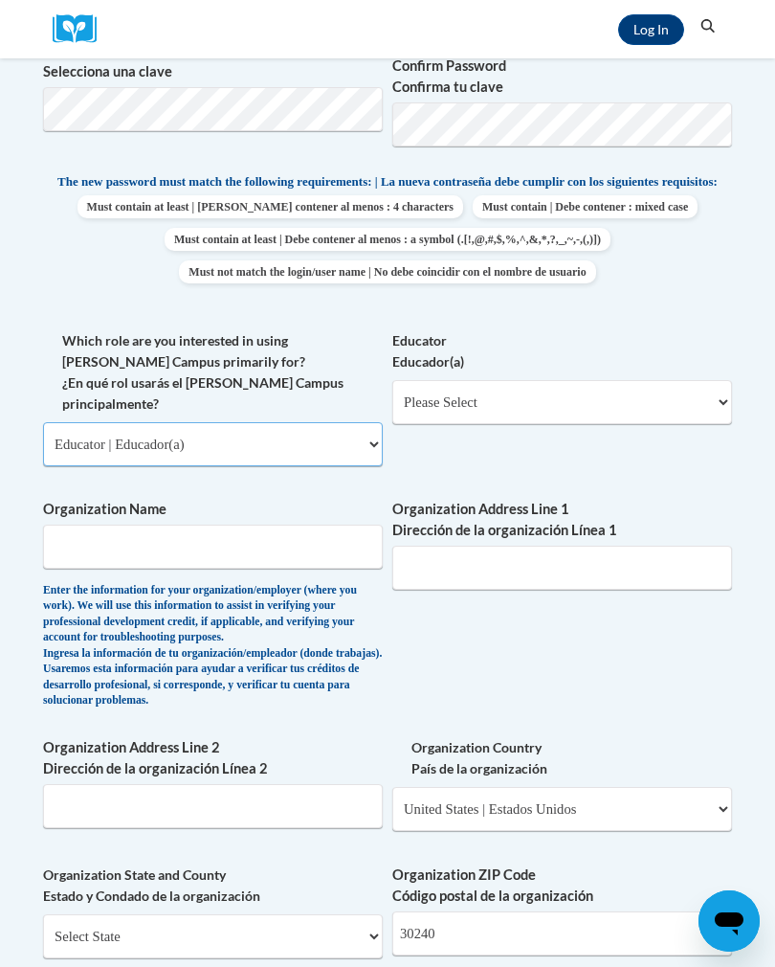
scroll to position [802, 0]
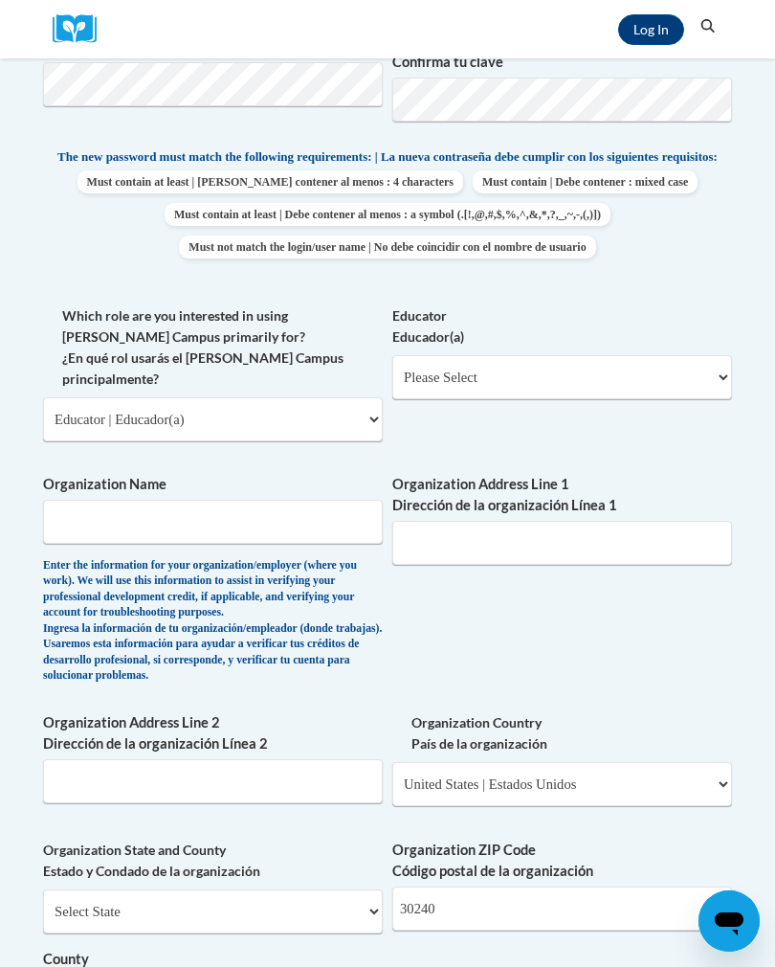
click at [421, 371] on select "Please Select Early Learning/Daycare Teacher/Family Home Care Provider | Maestr…" at bounding box center [562, 377] width 340 height 44
select select "5e2af403-4f2c-4e49-a02f-103e55d7b75b"
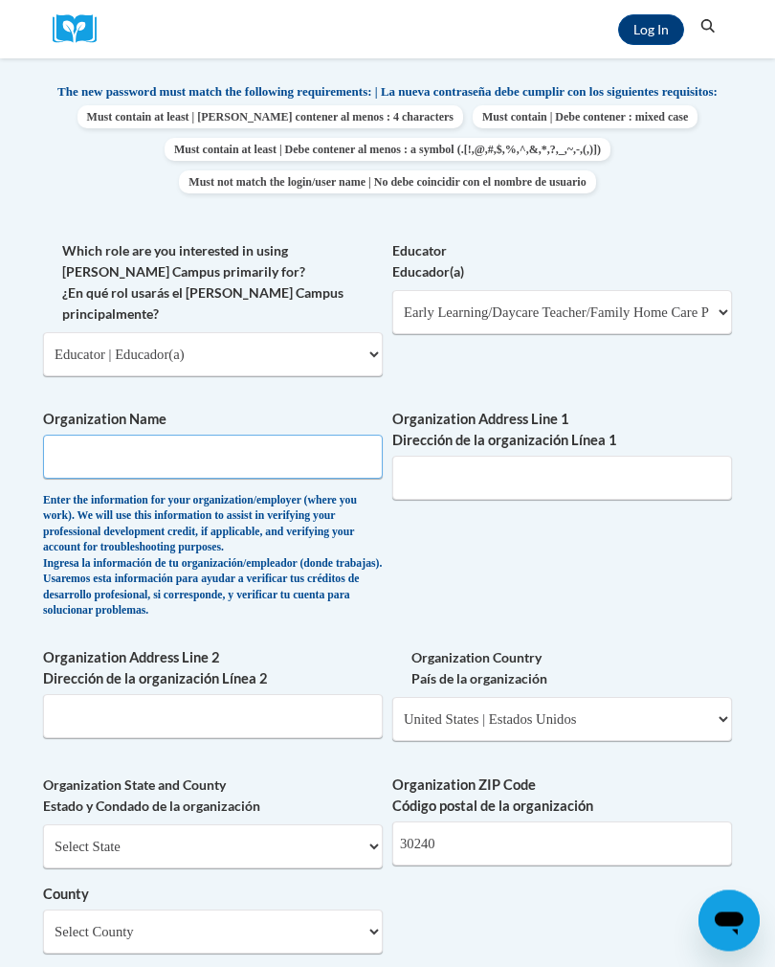
click at [59, 436] on input "Organization Name" at bounding box center [213, 458] width 340 height 44
type input "Tiny Treasure"
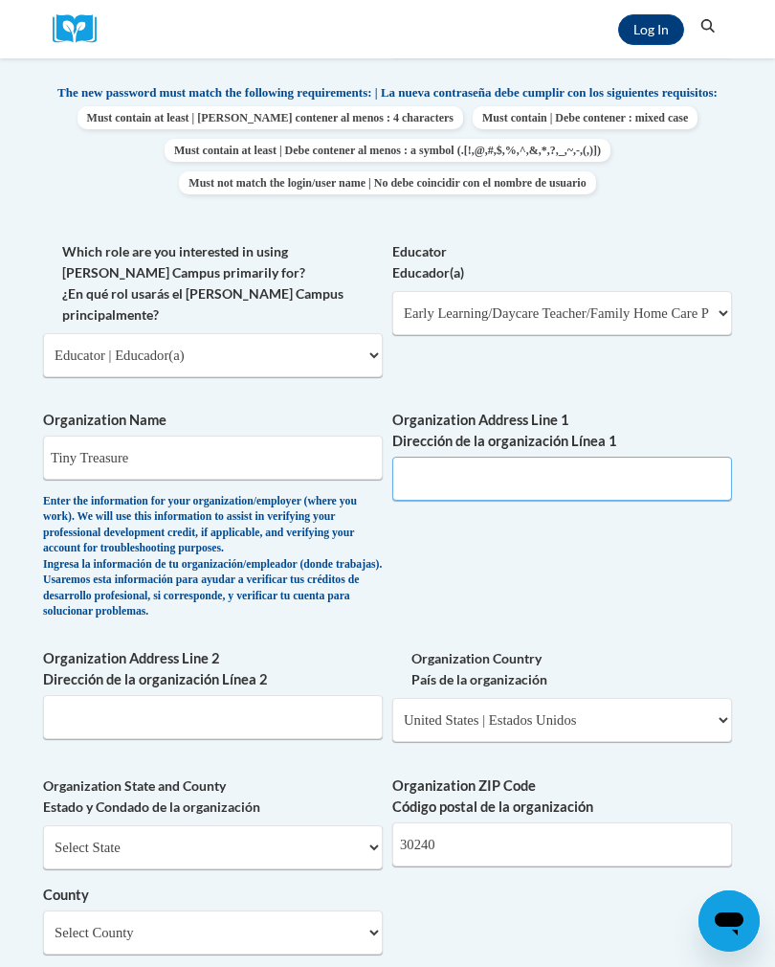
click at [600, 457] on input "Organization Address Line 1 Dirección de la organización Línea 1" at bounding box center [562, 479] width 340 height 44
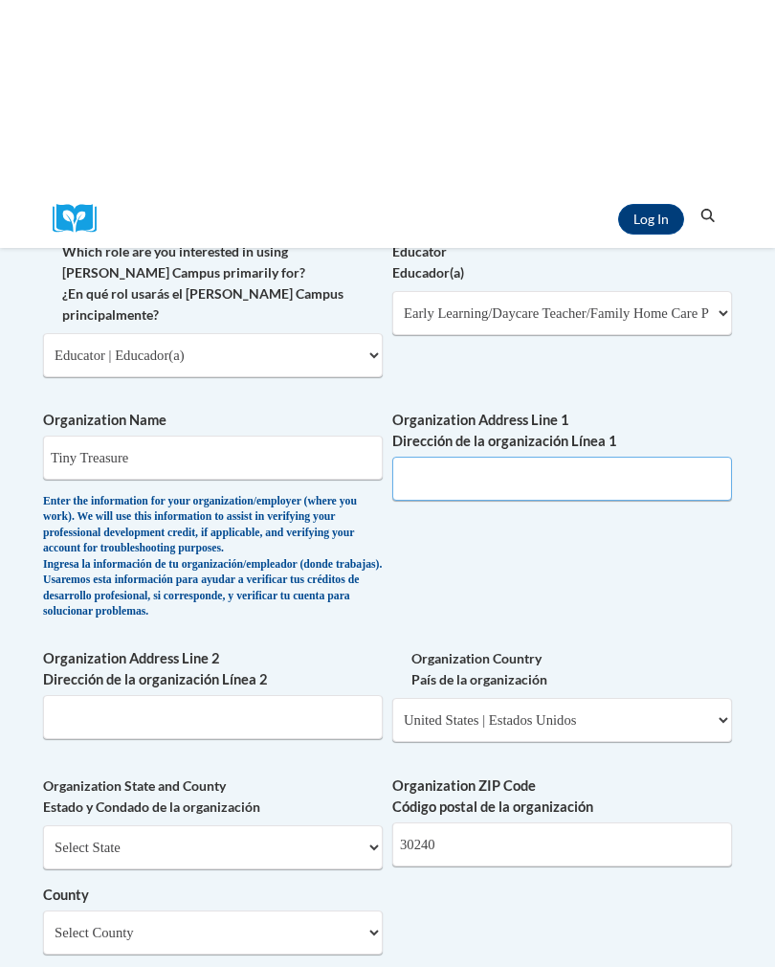
scroll to position [1057, 0]
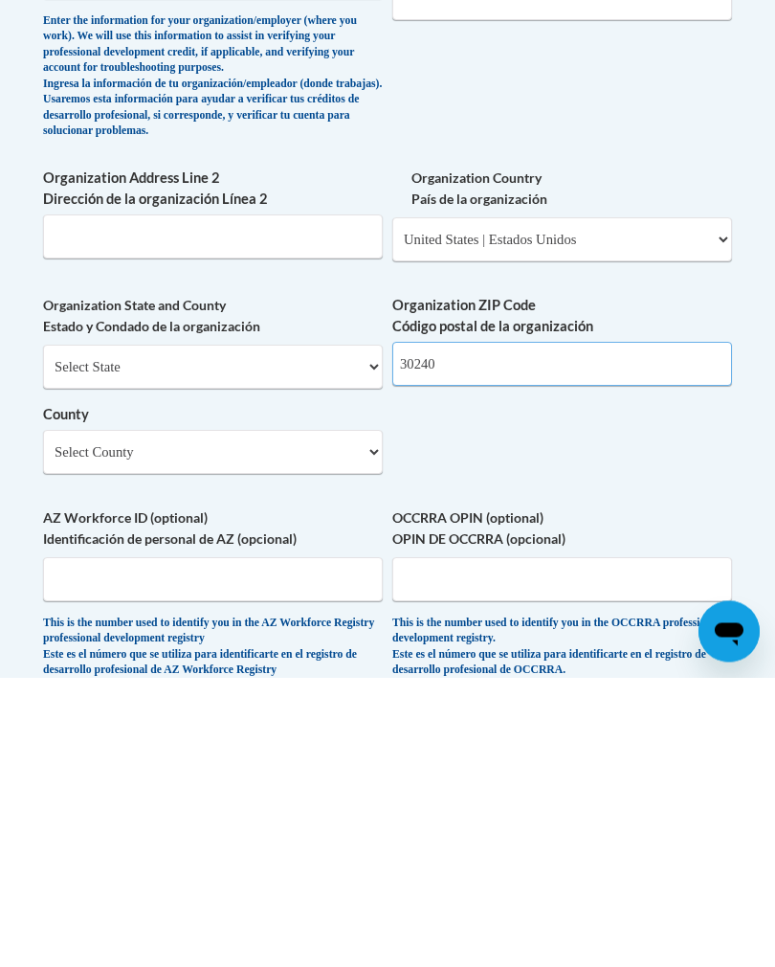
click at [582, 632] on input "30240" at bounding box center [562, 654] width 340 height 44
type input "31833"
click at [356, 720] on select "Select County Appling Atkinson Bacon Baker Baldwin Banks Barrow Bartow Ben Hill…" at bounding box center [213, 742] width 340 height 44
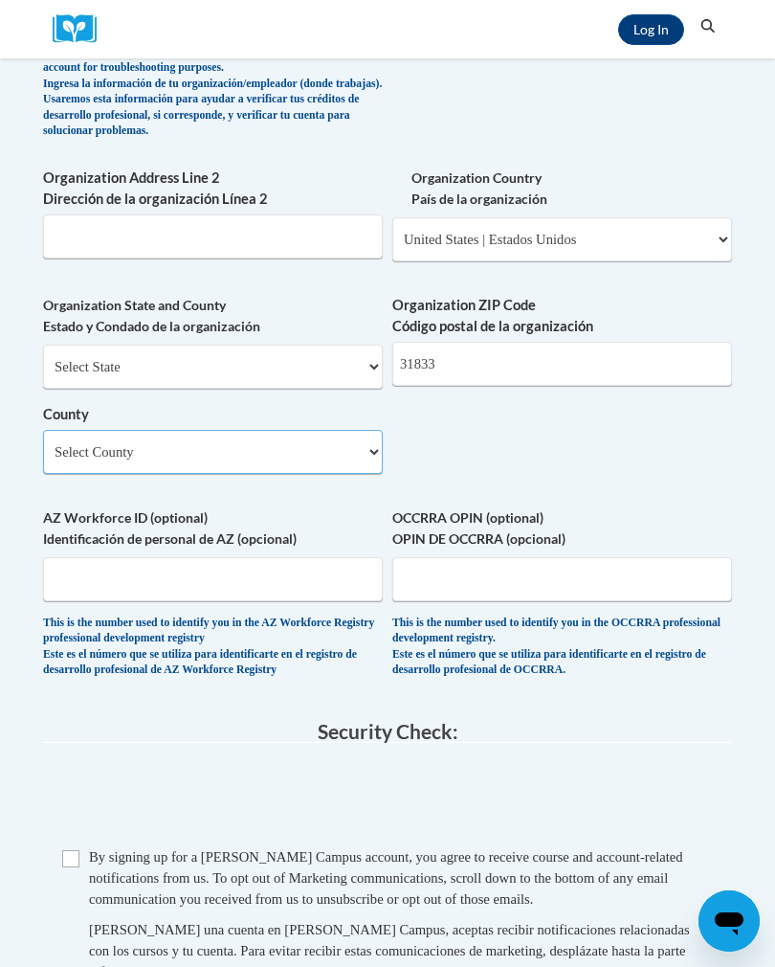
select select "Troup"
click at [332, 345] on select "Select State Alabama Alaska Arizona Arkansas California Colorado Connecticut De…" at bounding box center [213, 367] width 340 height 44
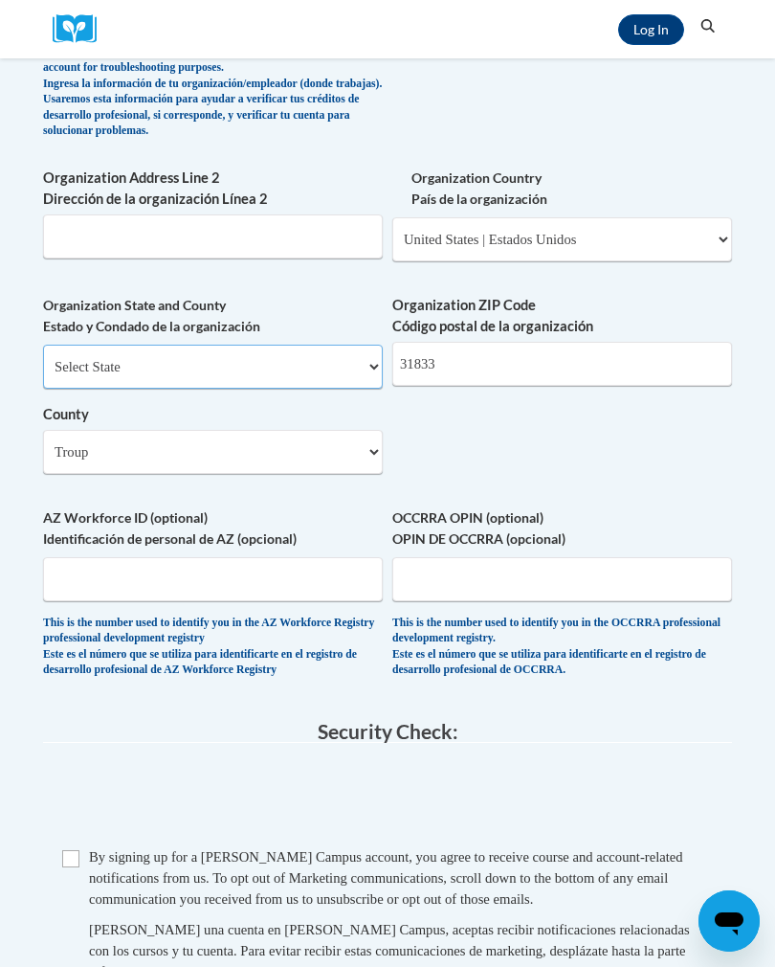
select select "Georgia"
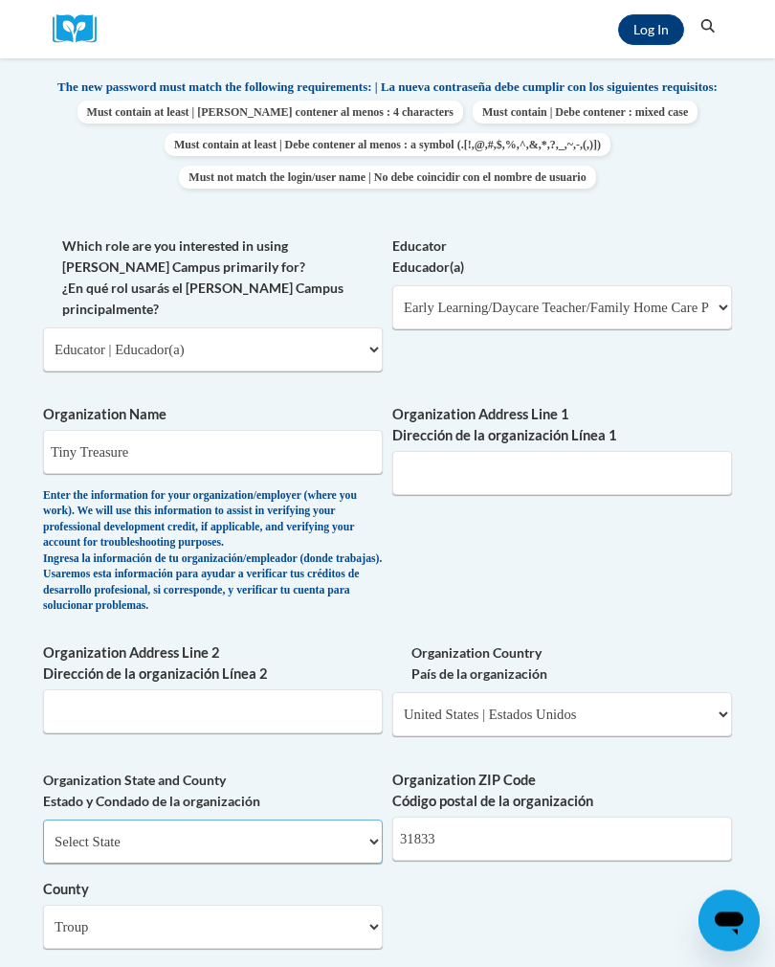
scroll to position [861, 0]
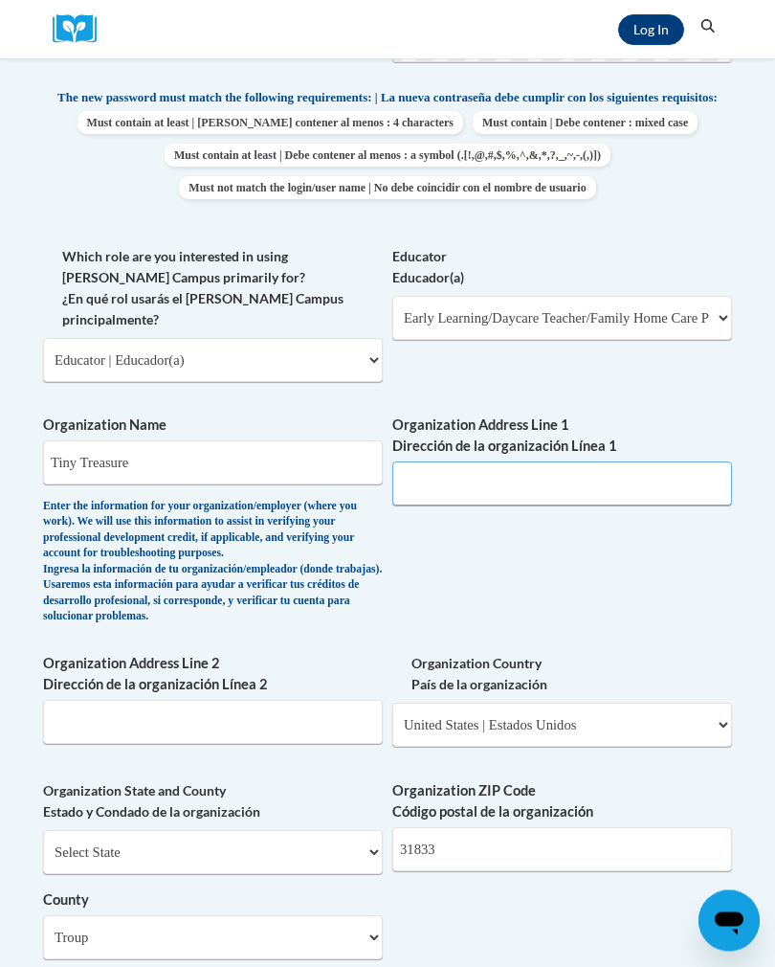
click at [429, 462] on input "Organization Address Line 1 Dirección de la organización Línea 1" at bounding box center [562, 484] width 340 height 44
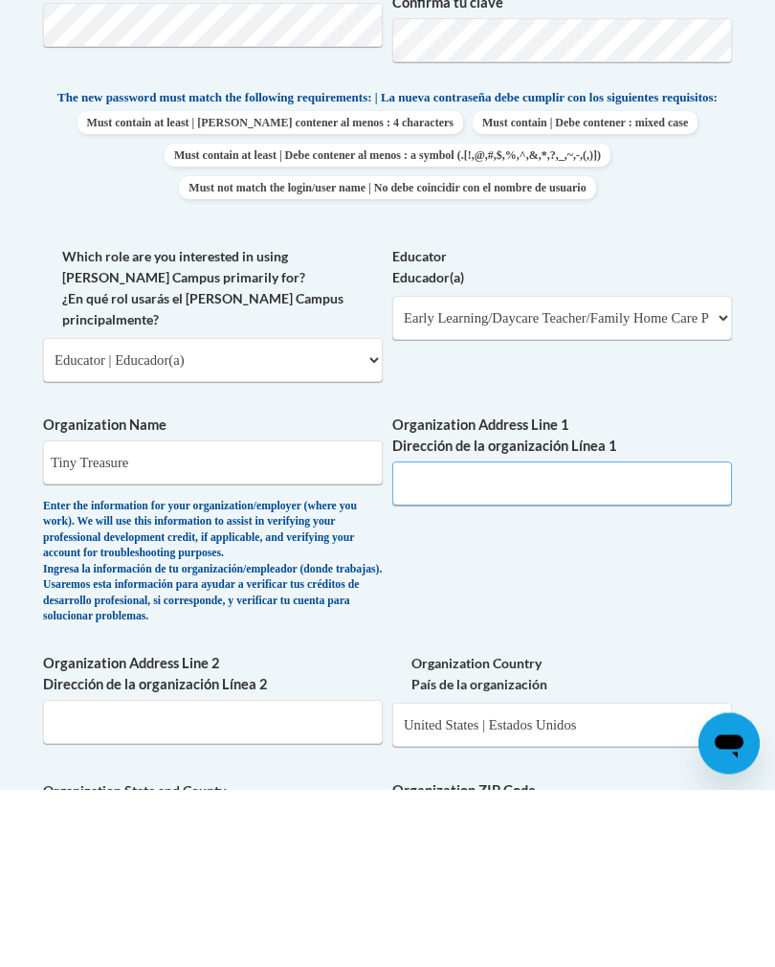
scroll to position [683, 0]
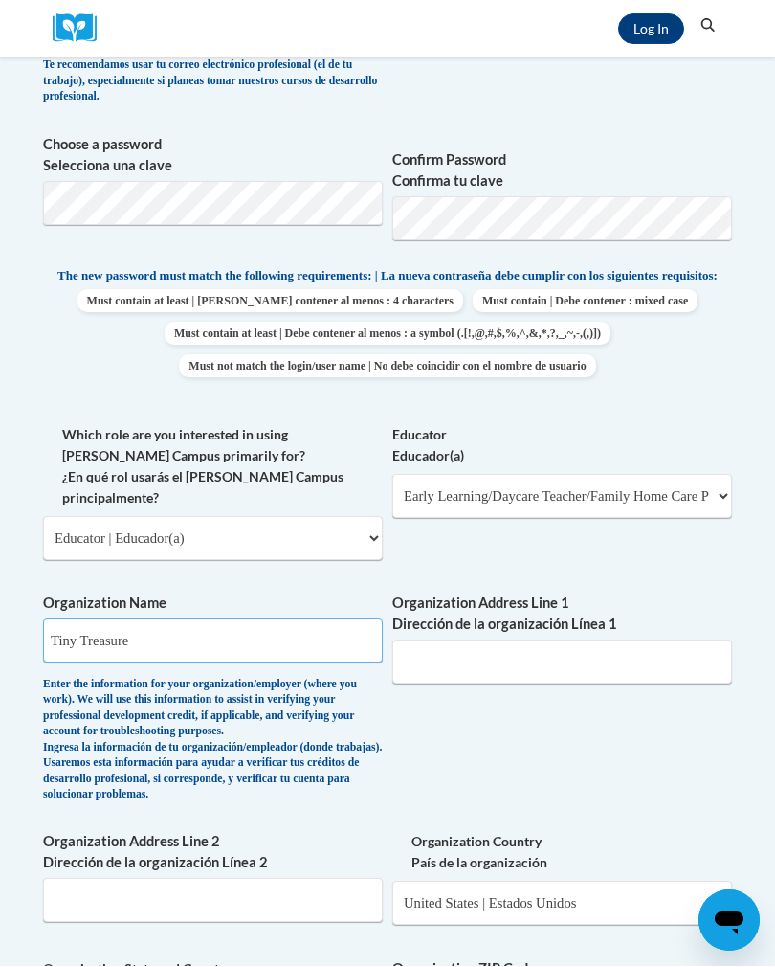
click at [277, 619] on input "Tiny Treasure" at bounding box center [213, 641] width 340 height 44
type input "T"
type input "Innovation Station"
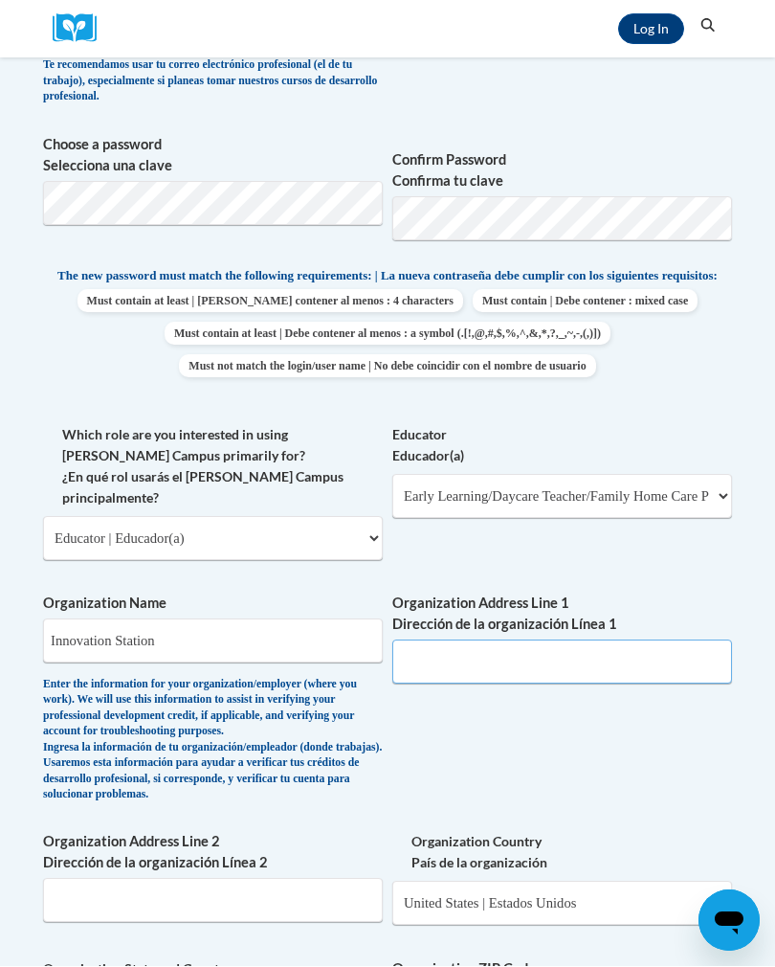
click at [538, 640] on input "Organization Address Line 1 Dirección de la organización Línea 1" at bounding box center [562, 662] width 340 height 44
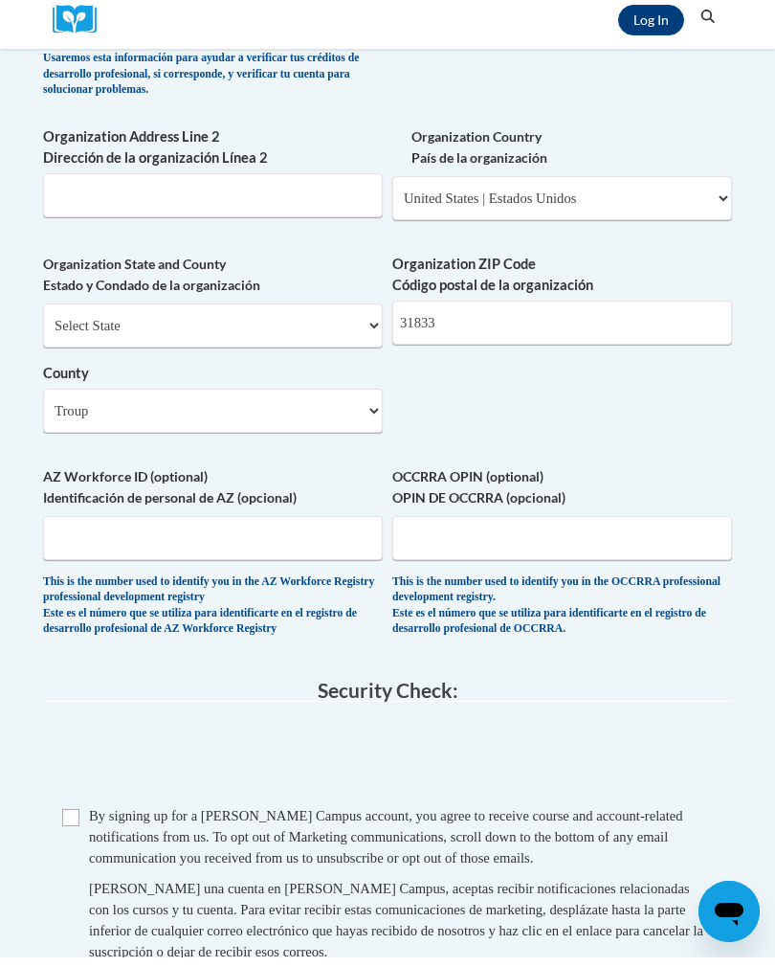
scroll to position [1384, 0]
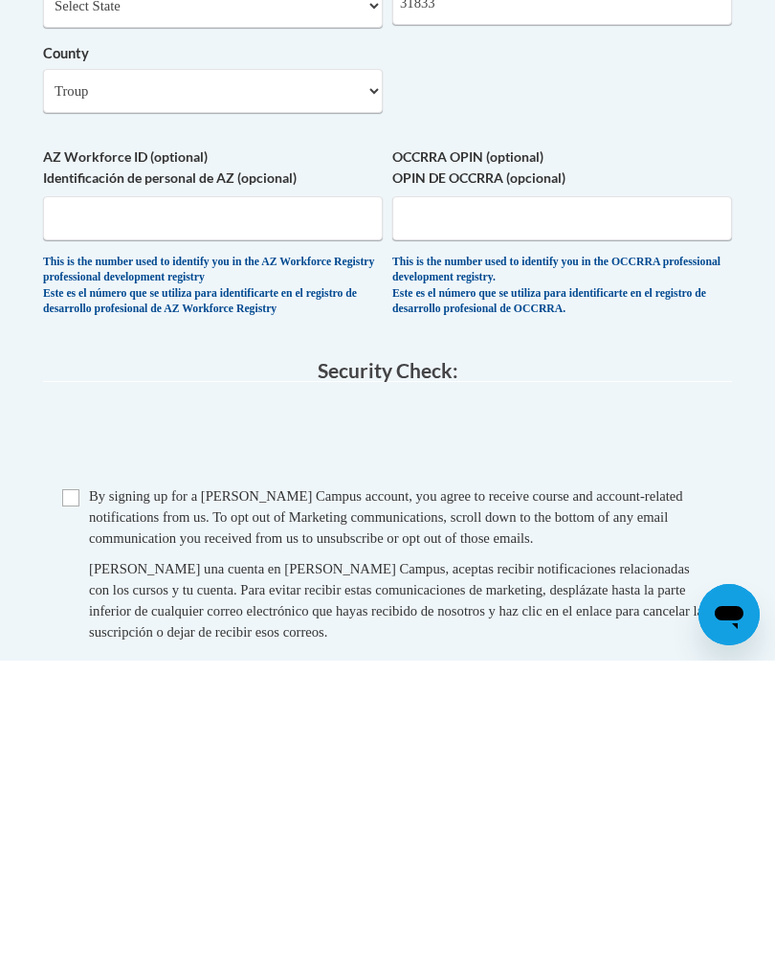
type input "1402 Dogwood circle"
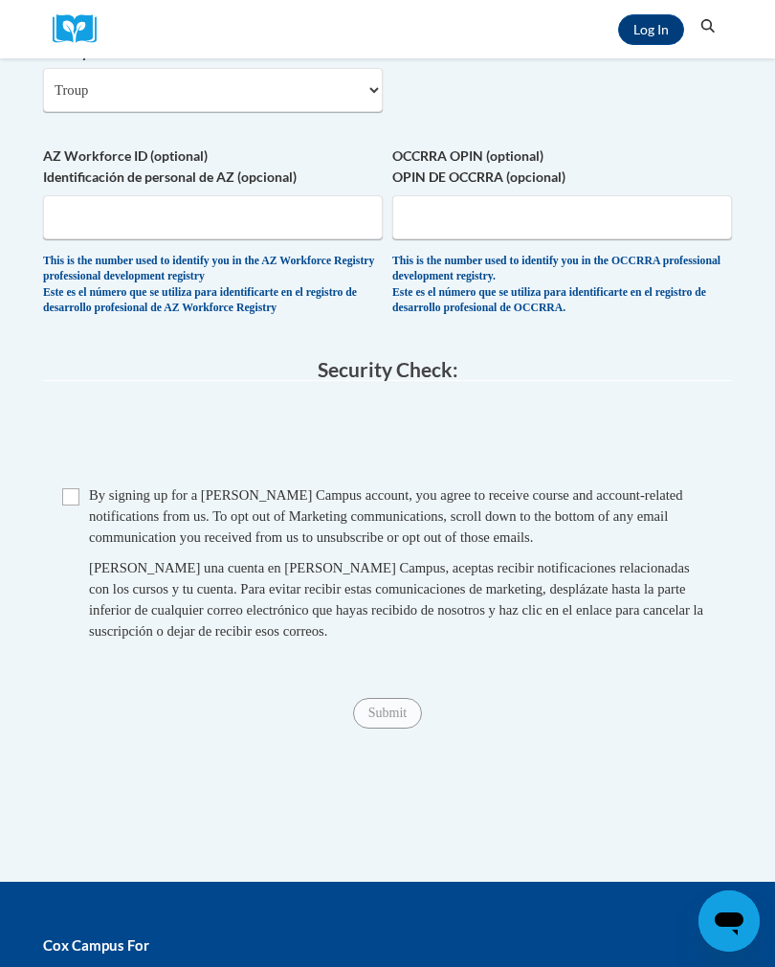
click at [78, 488] on input "Checkbox" at bounding box center [70, 496] width 17 height 17
checkbox input "true"
click at [392, 698] on input "Submit" at bounding box center [387, 713] width 69 height 31
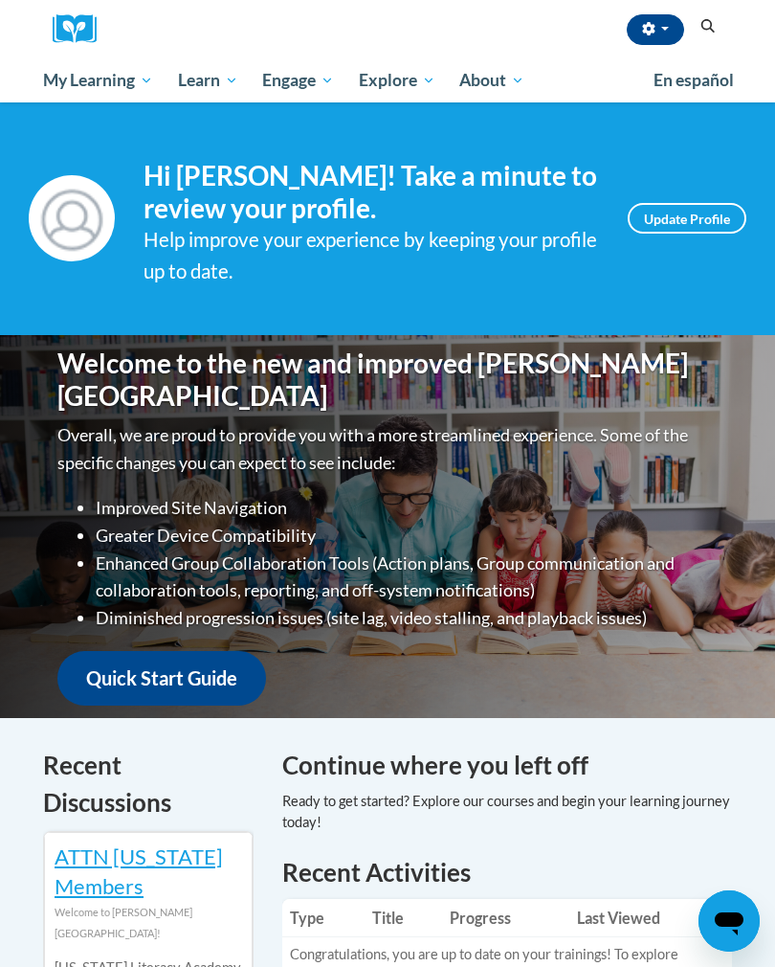
click at [0, 0] on span "My Course Progress" at bounding box center [0, 0] width 0 height 0
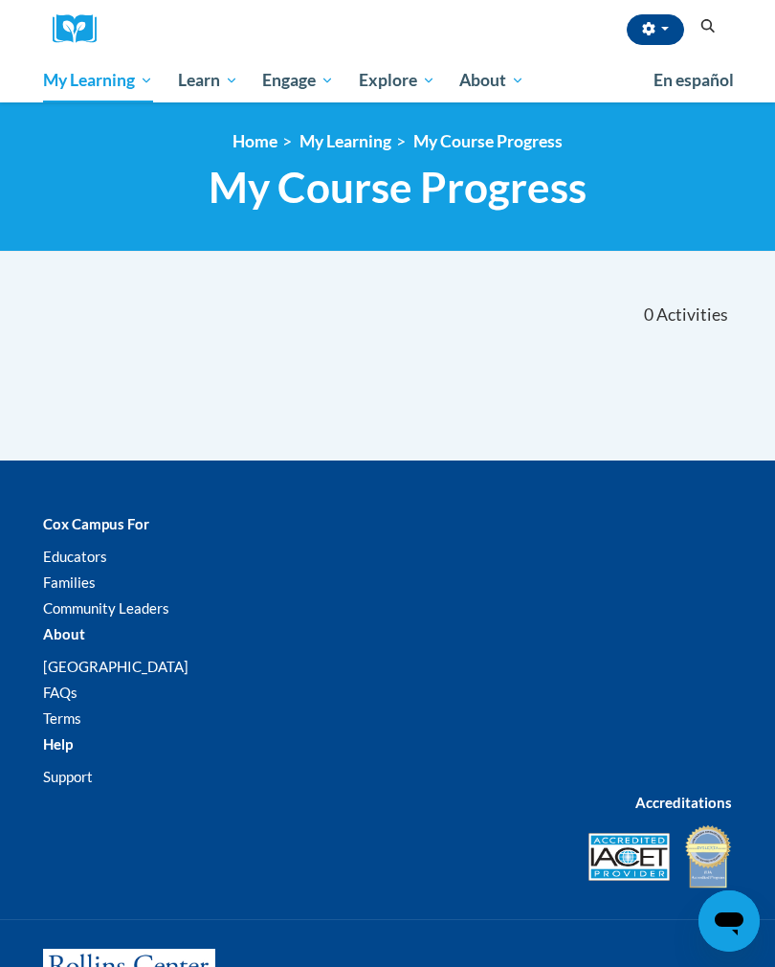
click at [0, 0] on span "Group Discussions" at bounding box center [0, 0] width 0 height 0
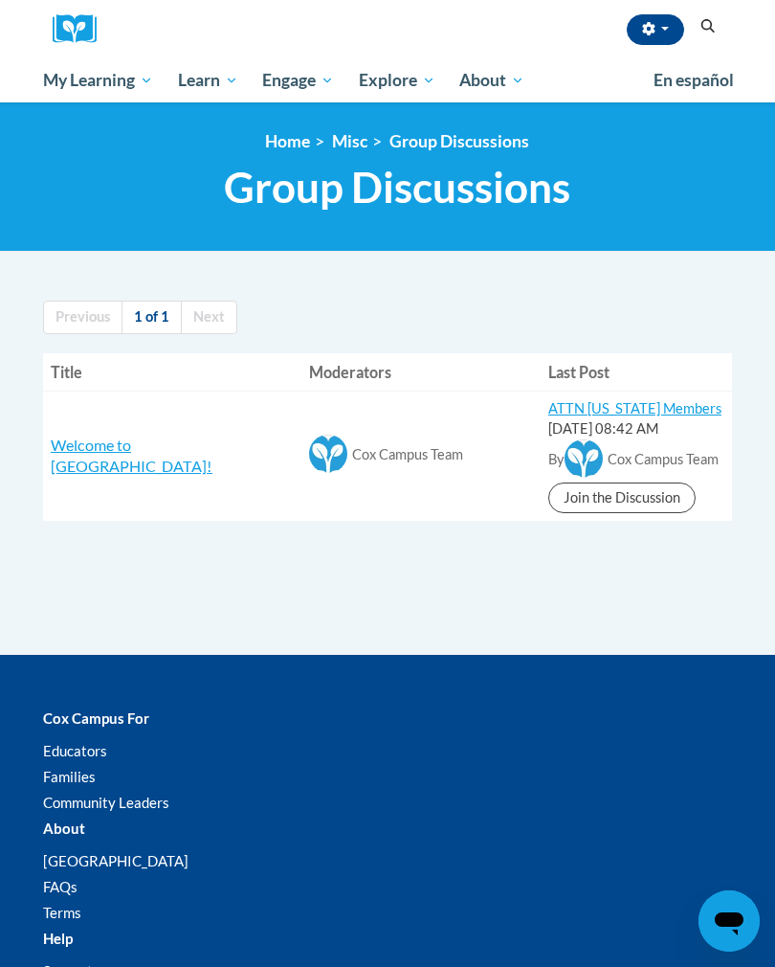
click at [188, 457] on span "Welcome to [GEOGRAPHIC_DATA]!" at bounding box center [132, 456] width 162 height 40
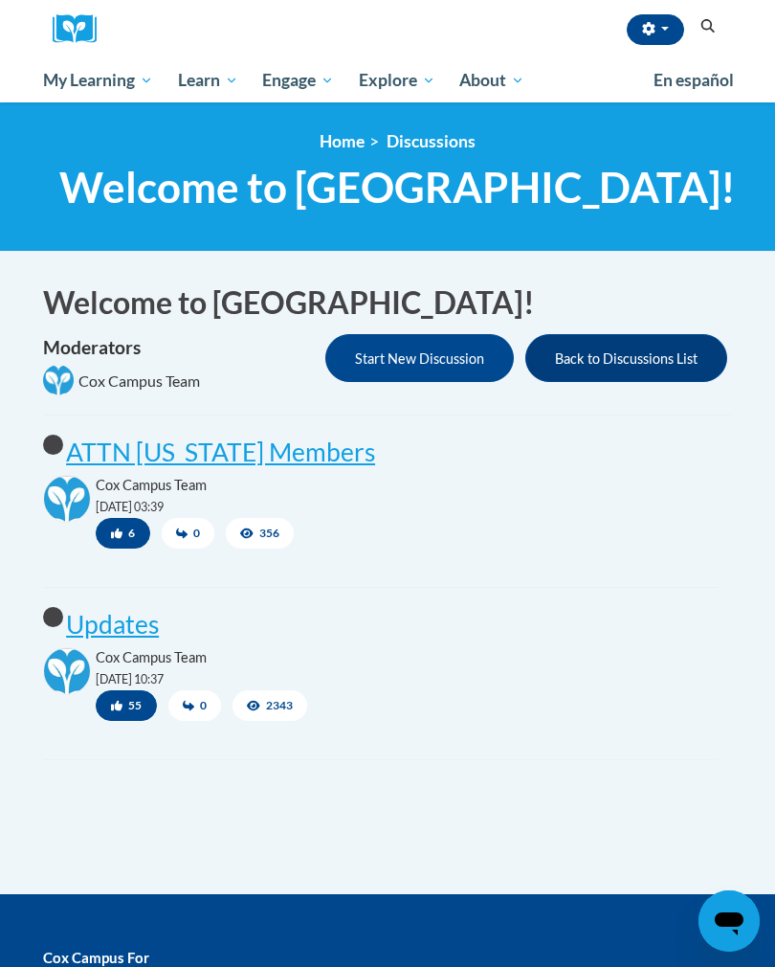
click at [0, 0] on span "My Action Plans" at bounding box center [0, 0] width 0 height 0
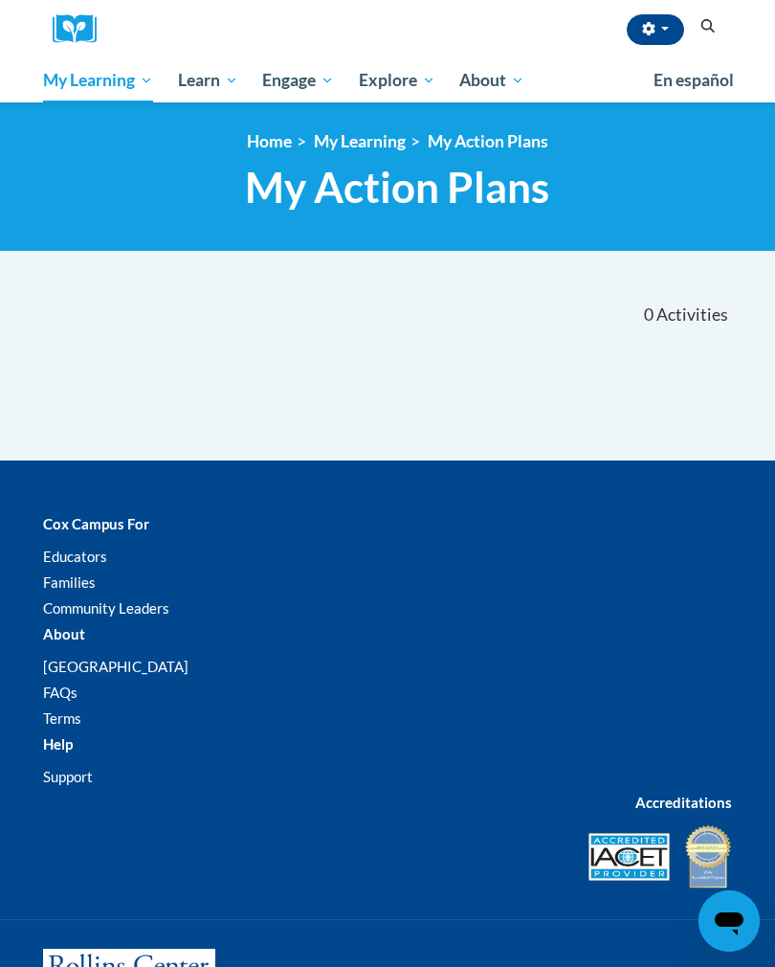
click at [0, 0] on span "My Course Progress" at bounding box center [0, 0] width 0 height 0
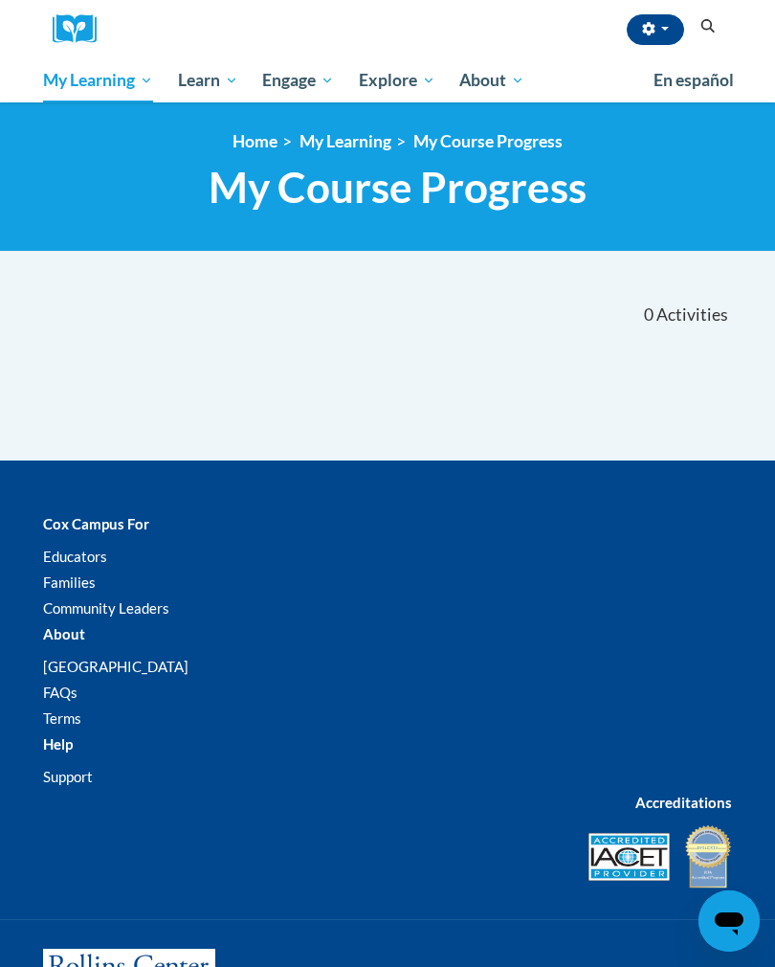
click at [0, 0] on link "Certificates" at bounding box center [0, 0] width 0 height 0
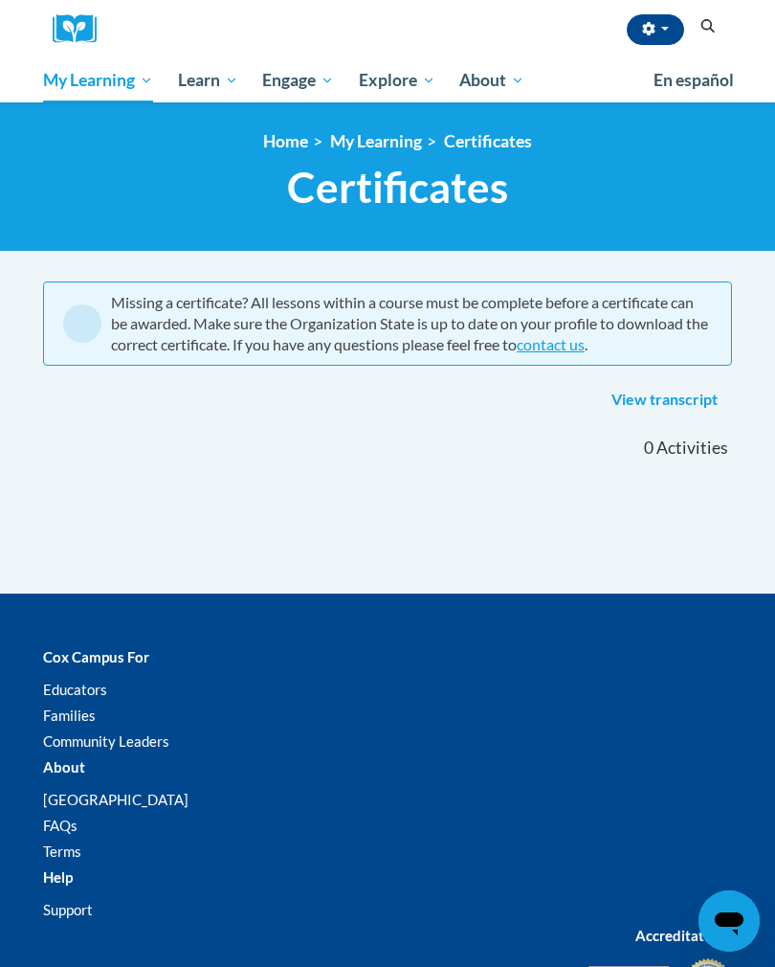
click at [0, 0] on span "All Courses" at bounding box center [0, 0] width 0 height 0
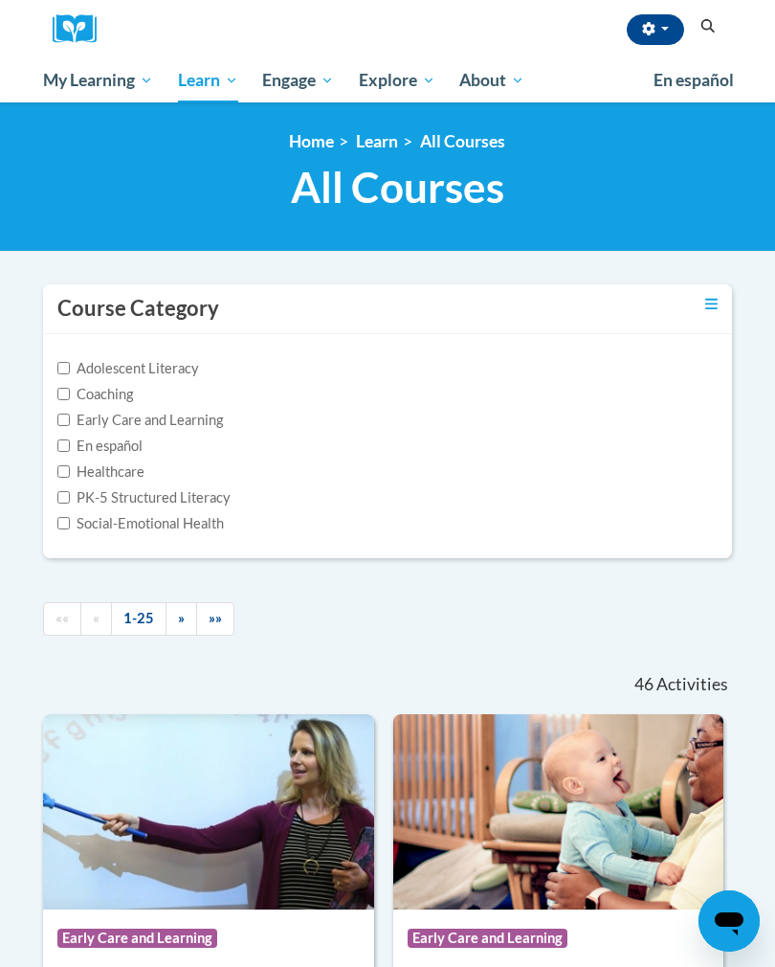
click at [0, 0] on span "My Course Progress" at bounding box center [0, 0] width 0 height 0
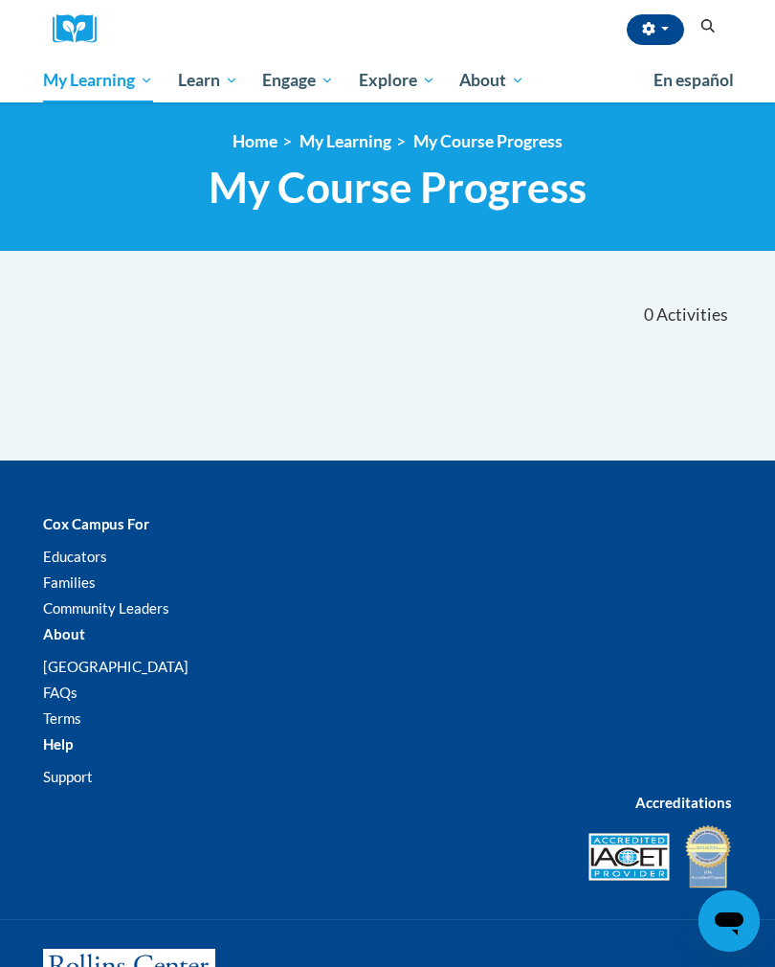
click at [0, 0] on link "My Course Progress" at bounding box center [0, 0] width 0 height 0
click at [55, 358] on div "Sort Date Enrolled Title (A-Z) «« « 1-0 » »» 0 Activities CEUs" at bounding box center [388, 370] width 718 height 180
click at [632, 44] on button "button" at bounding box center [655, 29] width 57 height 31
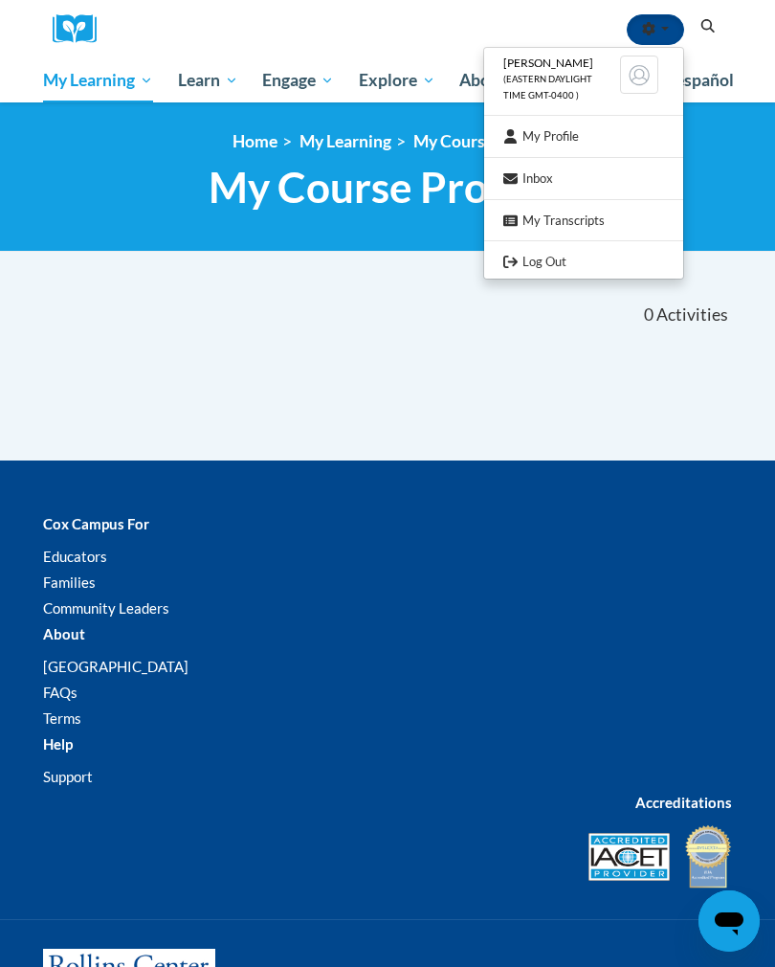
click at [530, 263] on link "Log Out" at bounding box center [583, 262] width 199 height 24
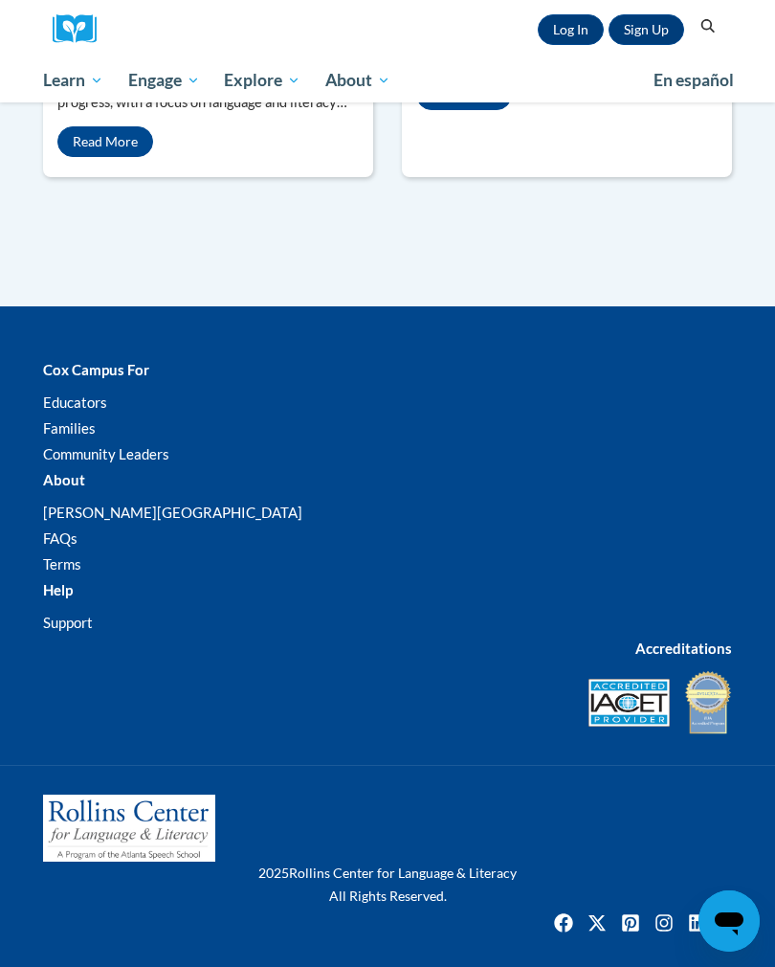
scroll to position [1944, 0]
